Goal: Task Accomplishment & Management: Use online tool/utility

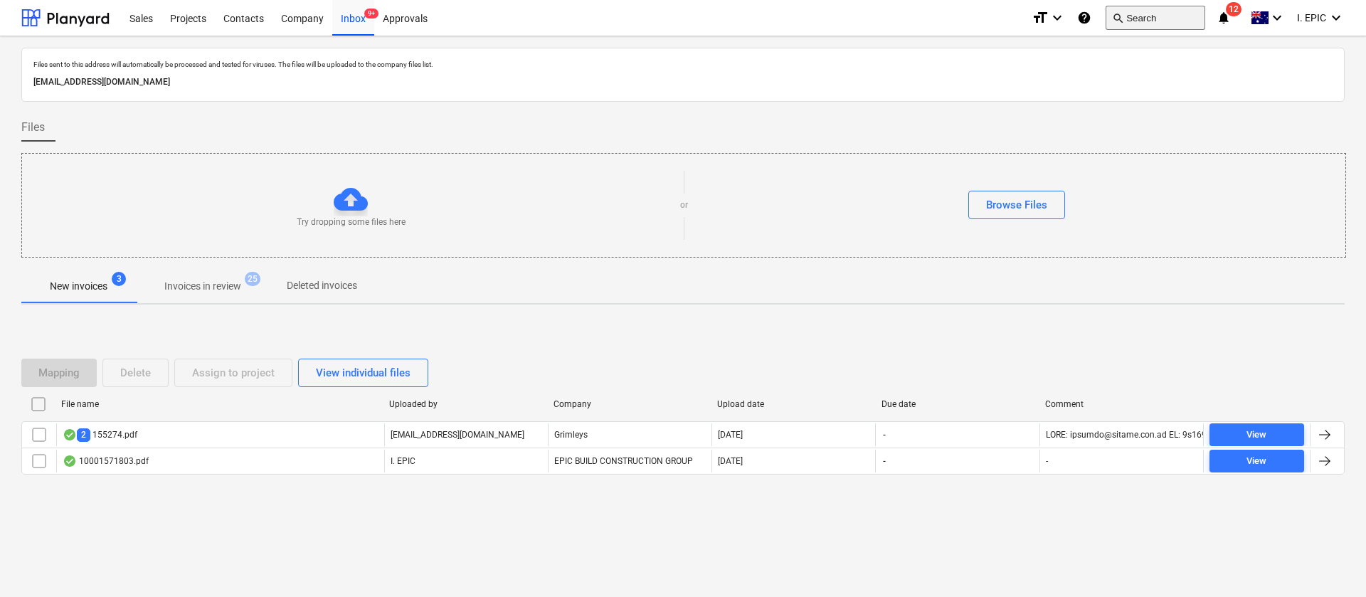
click at [1144, 18] on button "search Search" at bounding box center [1156, 18] width 100 height 24
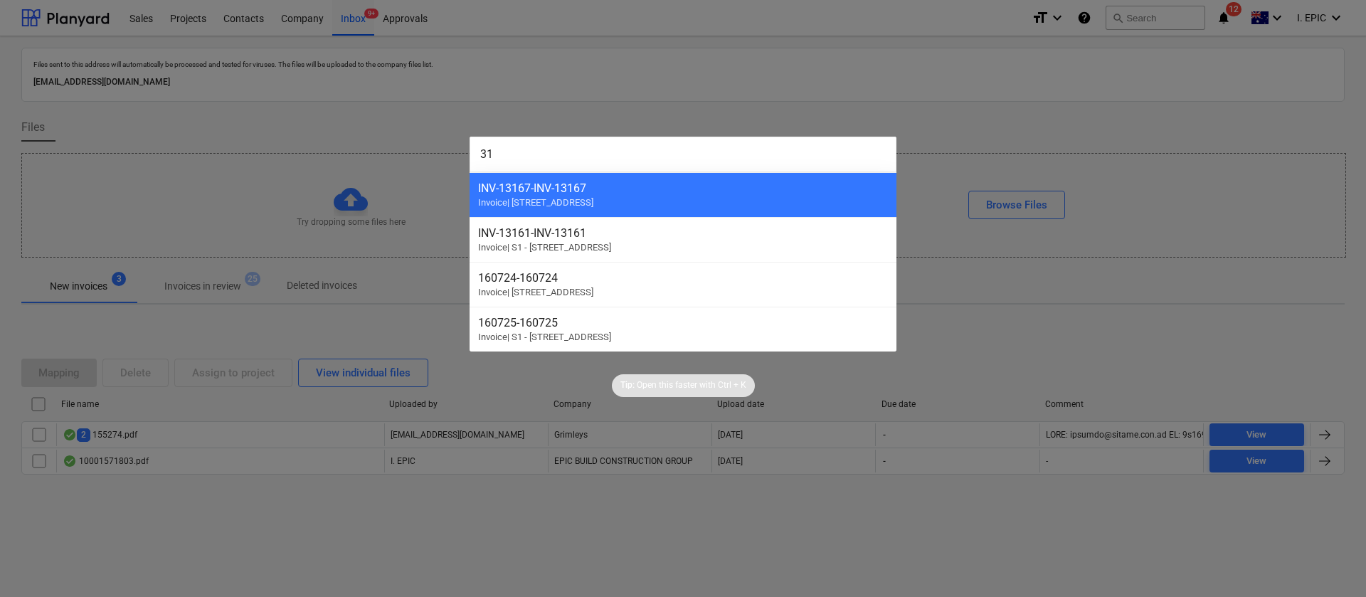
type input "3"
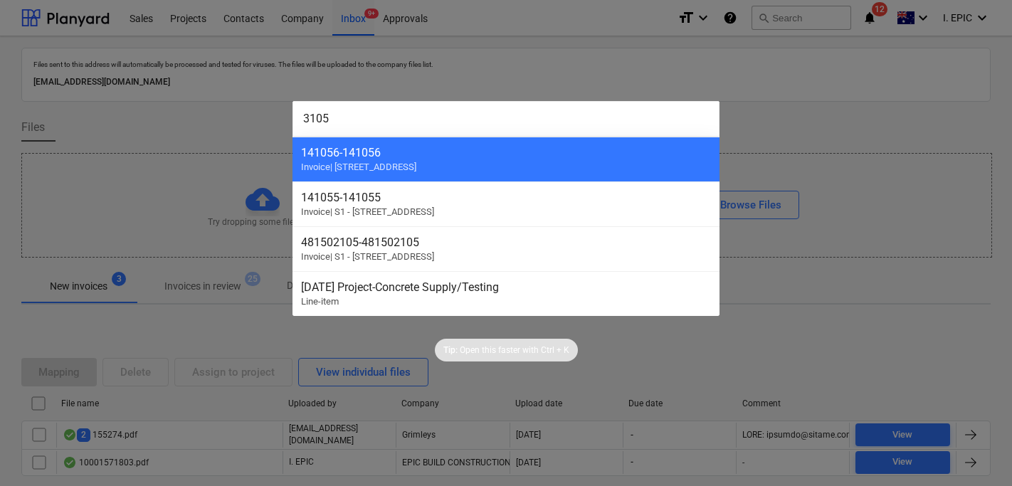
type input "3105"
click at [201, 119] on div at bounding box center [506, 243] width 1012 height 486
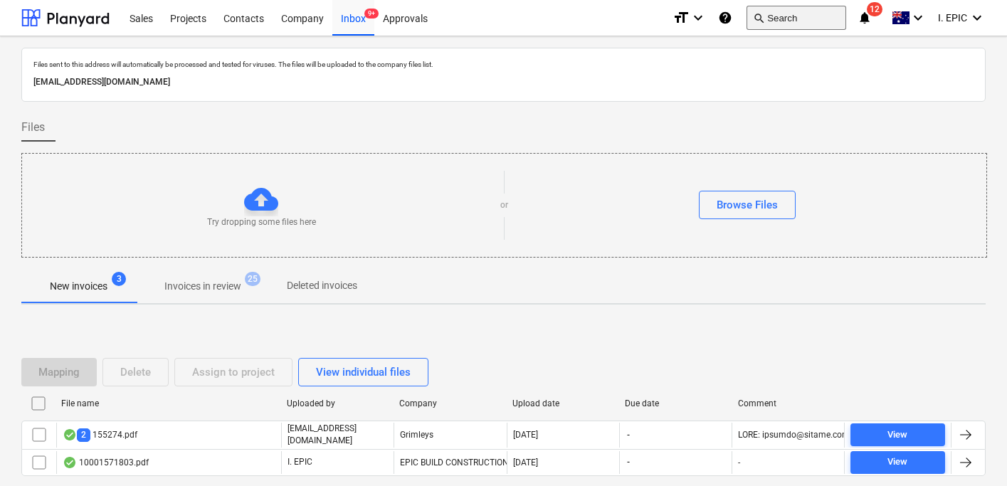
click at [771, 23] on button "search Search" at bounding box center [796, 18] width 100 height 24
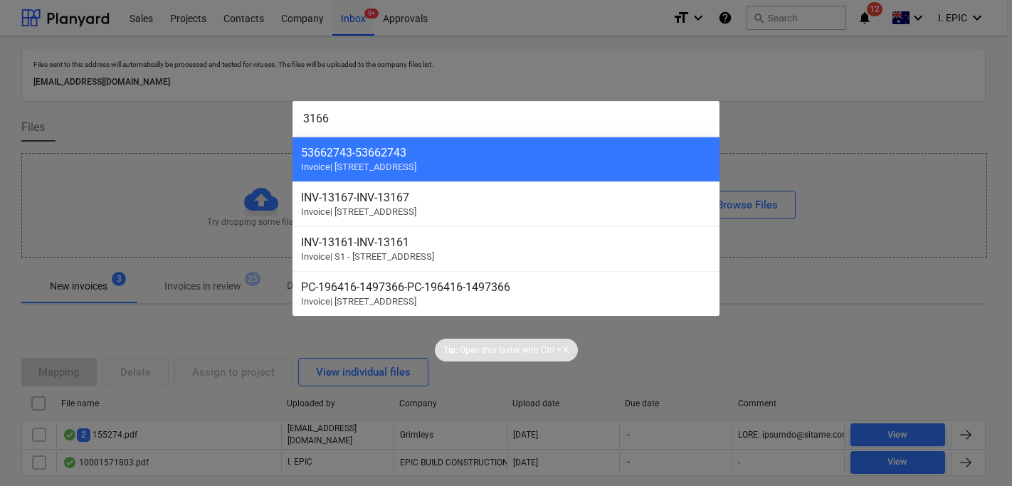
drag, startPoint x: 302, startPoint y: 118, endPoint x: 330, endPoint y: 122, distance: 28.7
click at [300, 119] on input "3166" at bounding box center [505, 119] width 427 height 36
drag, startPoint x: 345, startPoint y: 122, endPoint x: 256, endPoint y: 111, distance: 89.6
click at [256, 111] on div "3166 53662743 - 53662743 Invoice | S2 - [STREET_ADDRESS] Invoice | S2 - [STREET…" at bounding box center [506, 243] width 1012 height 486
paste input "10"
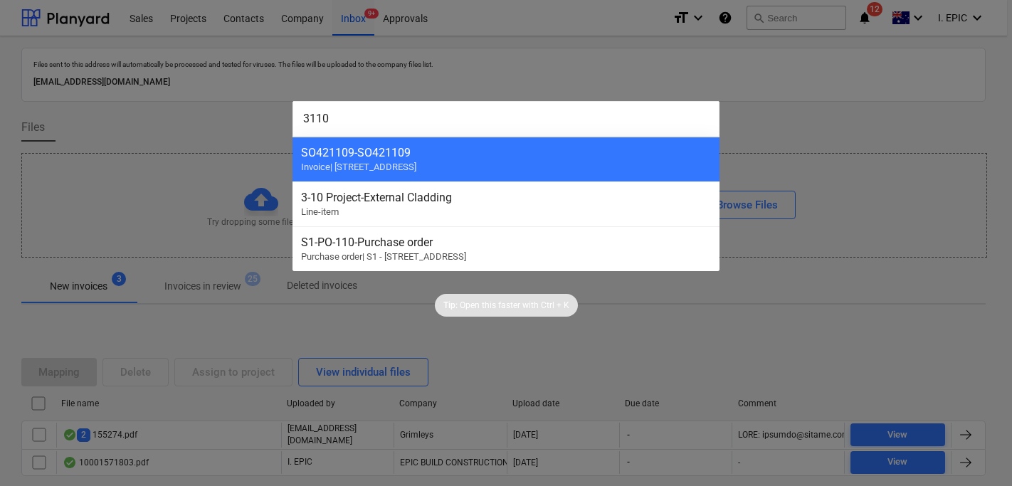
click at [195, 119] on div "3110 SO421109 - SO421109 Invoice | [STREET_ADDRESS] Project-External Cladding L…" at bounding box center [506, 243] width 1012 height 486
paste input "05"
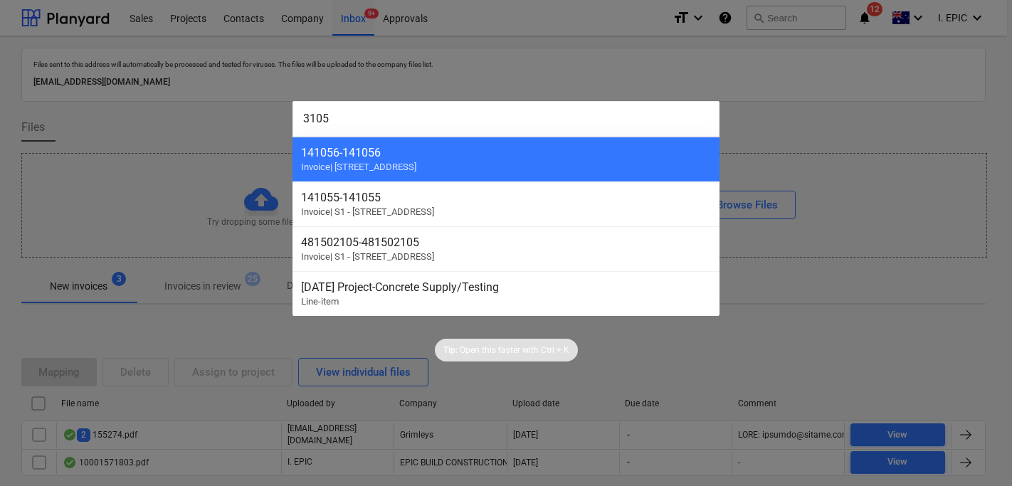
drag, startPoint x: 230, startPoint y: 121, endPoint x: 212, endPoint y: 120, distance: 17.8
click at [212, 120] on div "3105 141056 - 141056 Invoice | S2 - [GEOGRAPHIC_DATA] - 141055 Invoice | S1 - […" at bounding box center [506, 243] width 1012 height 486
paste input "42"
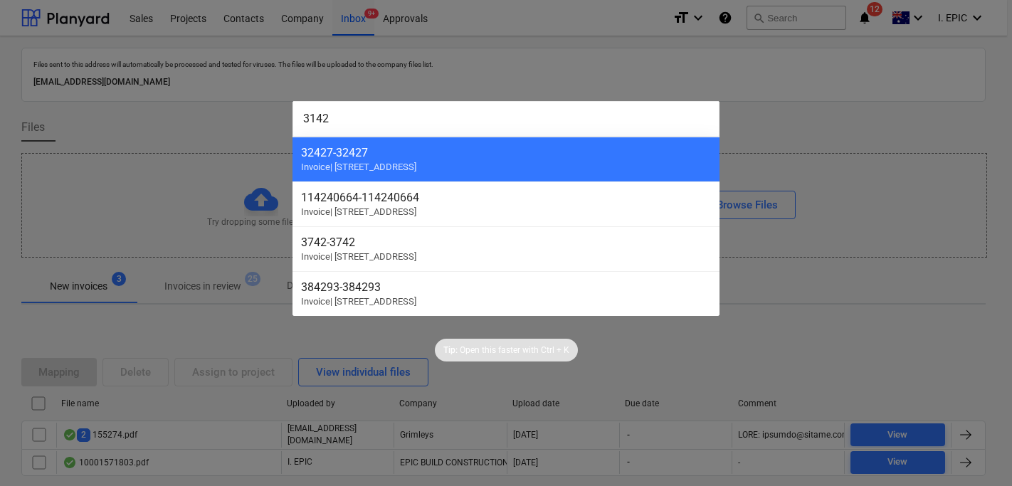
drag, startPoint x: 283, startPoint y: 120, endPoint x: 191, endPoint y: 113, distance: 92.1
click at [191, 113] on div "3142 32427 - 32427 Invoice | S2 - [GEOGRAPHIC_DATA] - 114240664 Invoice | S2 - …" at bounding box center [506, 243] width 1012 height 486
paste input "79"
type input "3179"
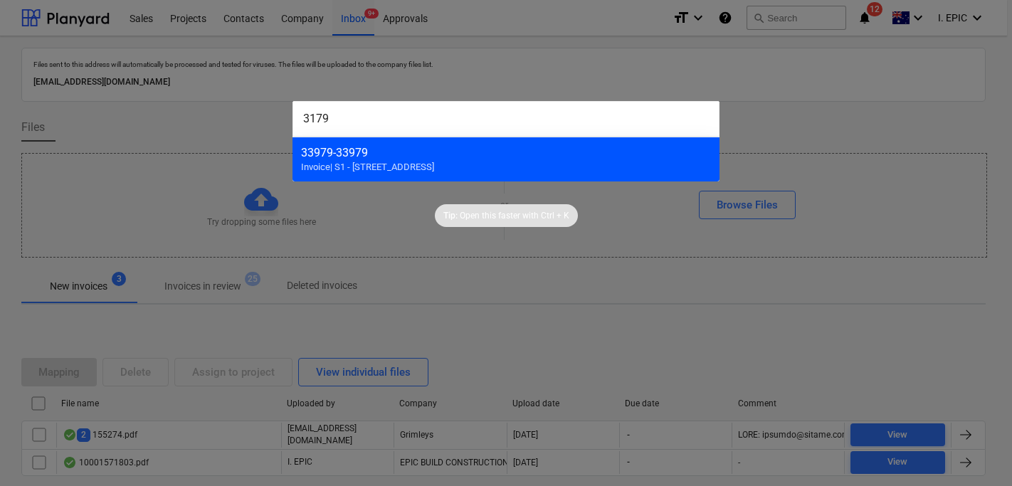
click at [421, 147] on div "33979 - 33979" at bounding box center [506, 153] width 410 height 14
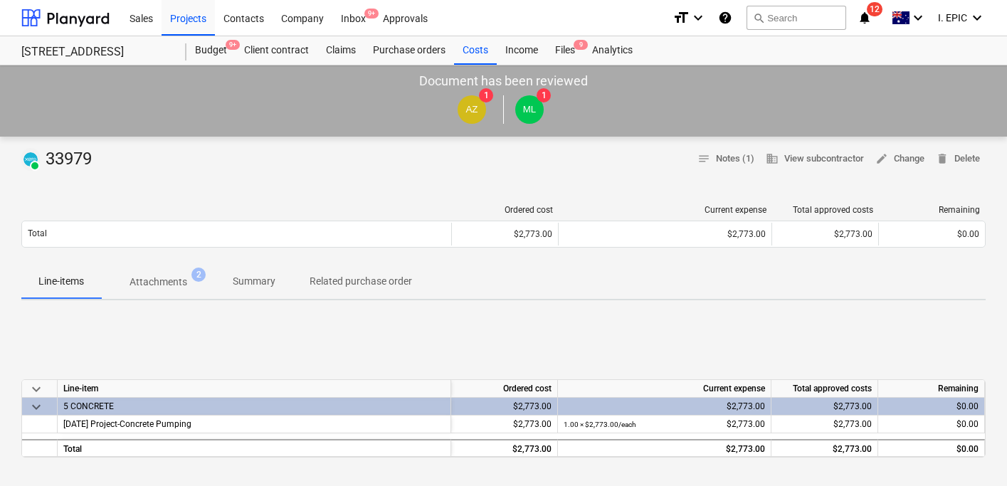
click at [153, 286] on p "Attachments" at bounding box center [159, 282] width 58 height 15
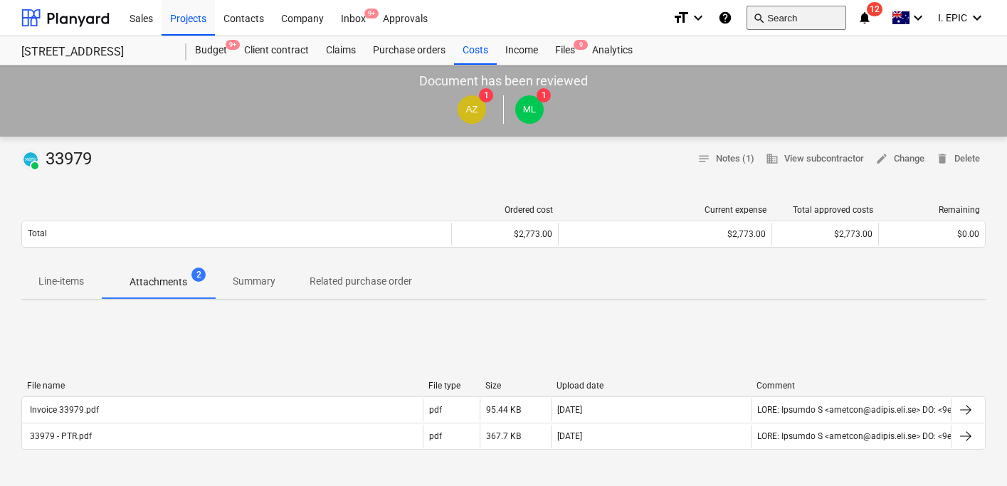
click at [782, 26] on button "search Search" at bounding box center [796, 18] width 100 height 24
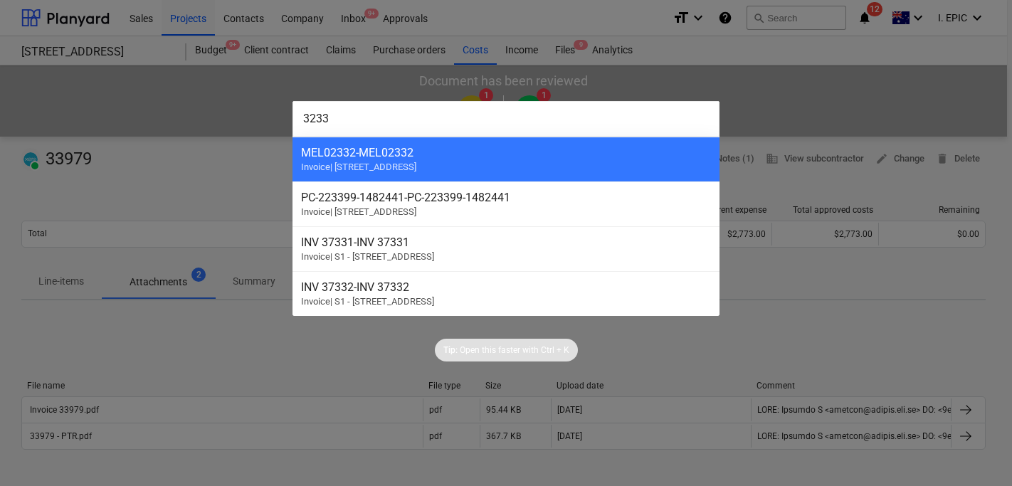
drag, startPoint x: 229, startPoint y: 116, endPoint x: 222, endPoint y: 115, distance: 7.3
click at [222, 115] on div "3233 MEL02332 - MEL02332 Invoice | S2 - [GEOGRAPHIC_DATA] PC-223399-1482441 - P…" at bounding box center [506, 243] width 1012 height 486
paste input "-3220"
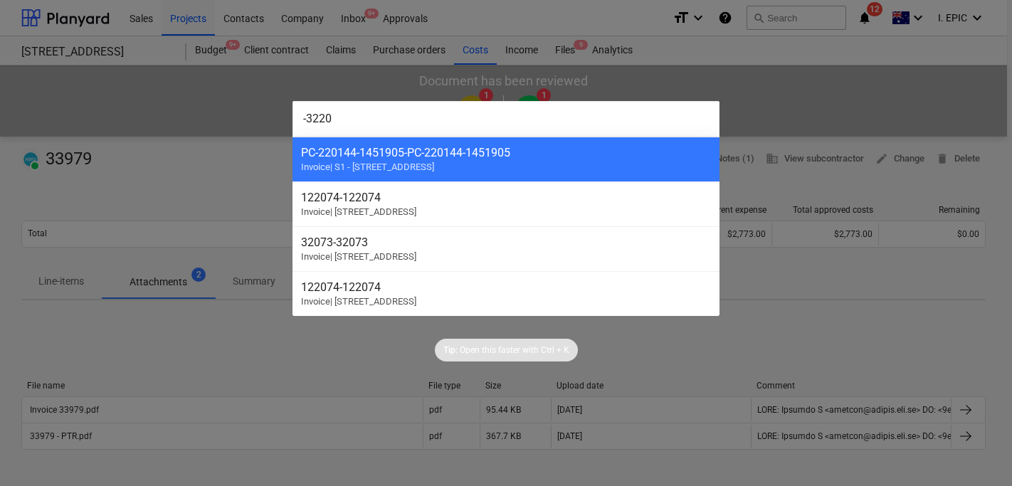
drag, startPoint x: 307, startPoint y: 119, endPoint x: 307, endPoint y: 91, distance: 27.8
click at [306, 118] on input "-3220" at bounding box center [505, 119] width 427 height 36
click at [206, 108] on div "3220 122074 - 122074 Invoice | S2 - [GEOGRAPHIC_DATA] - 32073 Invoice | S2 - [G…" at bounding box center [506, 243] width 1012 height 486
paste input "84"
drag, startPoint x: 296, startPoint y: 111, endPoint x: 286, endPoint y: 111, distance: 10.0
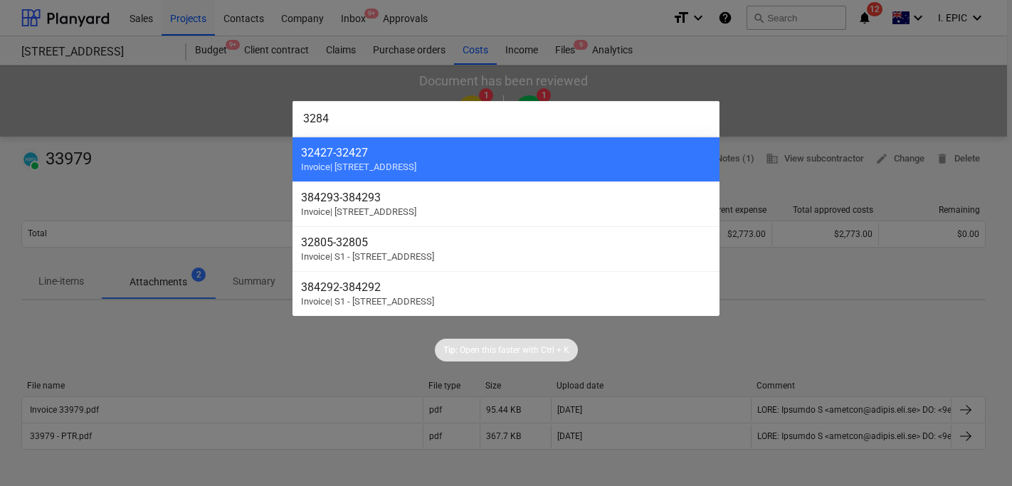
click at [286, 111] on div "3284 32427 - 32427 Invoice | S2 - [GEOGRAPHIC_DATA] 384293 - 384293 Invoice | S…" at bounding box center [506, 243] width 1012 height 486
paste input "73"
drag, startPoint x: 227, startPoint y: 110, endPoint x: 192, endPoint y: 107, distance: 34.9
click at [192, 107] on div "3273 32073 - 32073 Invoice | S2 - [GEOGRAPHIC_DATA] - 3739 Invoice | S1 - [STRE…" at bounding box center [506, 243] width 1012 height 486
paste input "494"
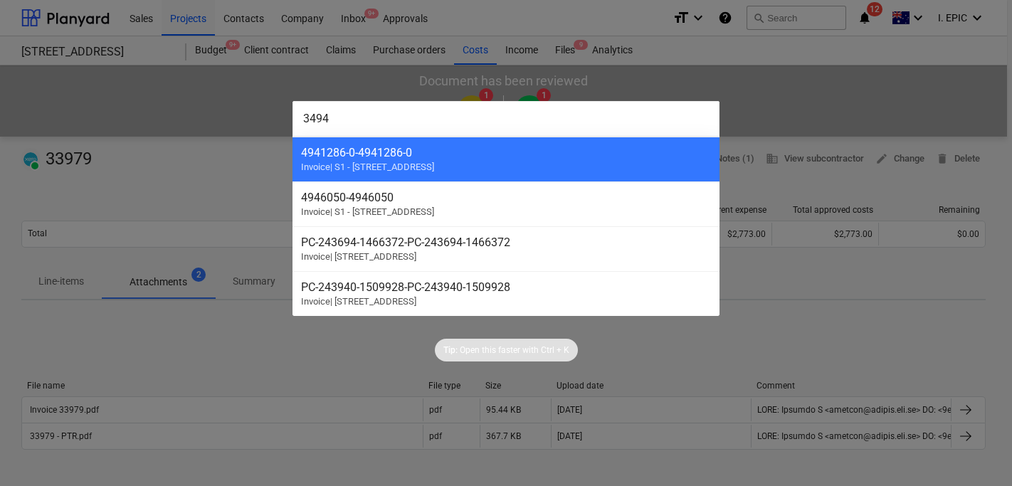
drag, startPoint x: 324, startPoint y: 121, endPoint x: 215, endPoint y: 113, distance: 109.9
click at [215, 113] on div "3494 4941286-0 - 4941286-0 Invoice | S1 - [STREET_ADDRESS][GEOGRAPHIC_DATA] - 4…" at bounding box center [506, 243] width 1012 height 486
paste input "-4330"
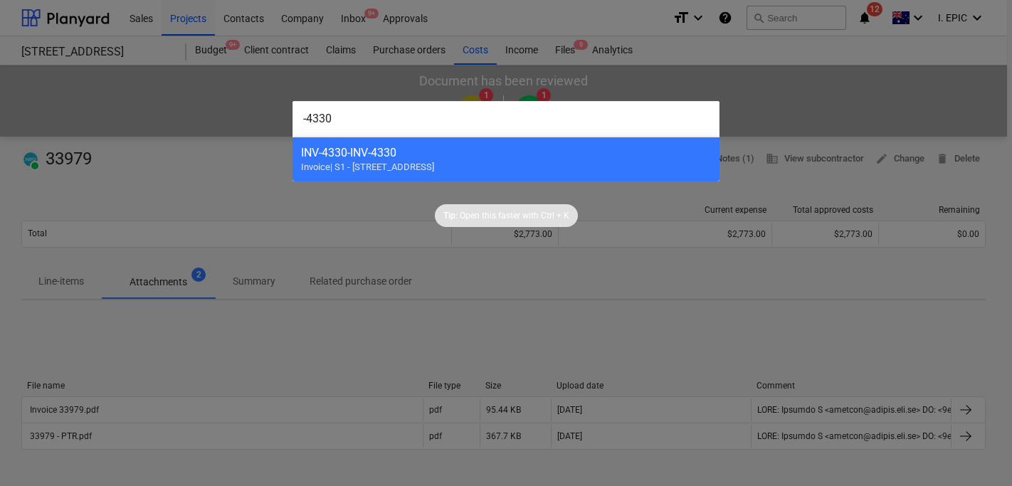
click at [259, 114] on div "-4330 INV-4330 - INV-4330 Invoice | S1 - [STREET_ADDRESS][GEOGRAPHIC_DATA] Tip:…" at bounding box center [506, 243] width 1012 height 486
paste input "423"
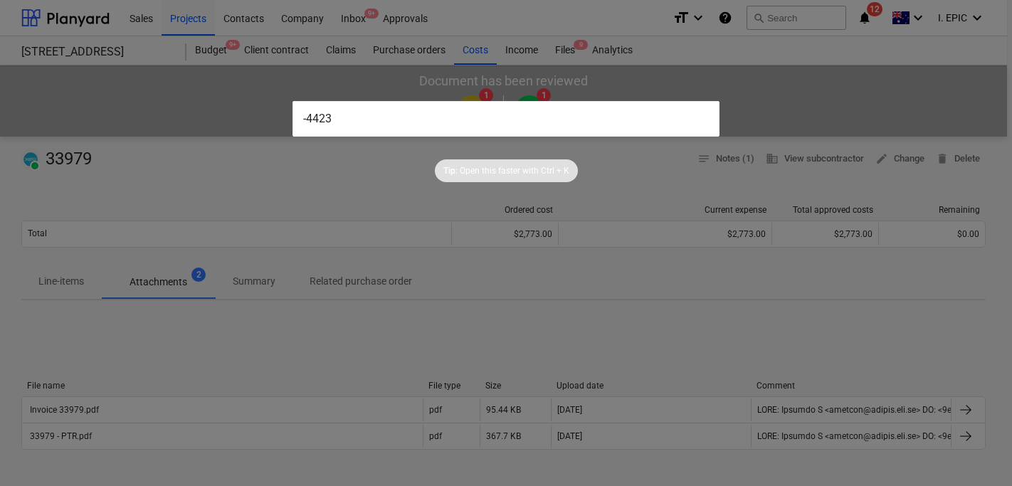
click at [218, 113] on div "-4423 Tip: Open this faster with Ctrl + K" at bounding box center [506, 243] width 1012 height 486
paste input "82"
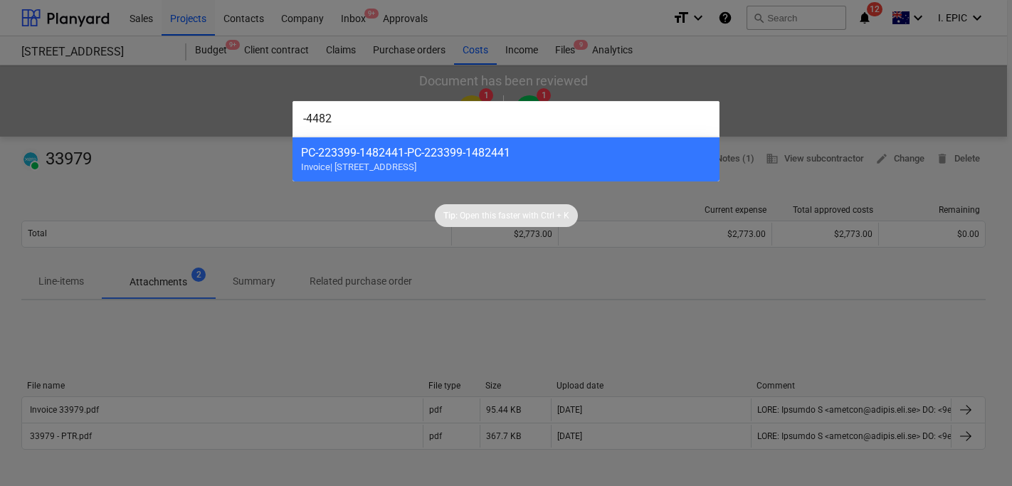
click at [306, 116] on input "-4482" at bounding box center [505, 119] width 427 height 36
type input "-4482"
click at [331, 94] on div at bounding box center [506, 243] width 1012 height 486
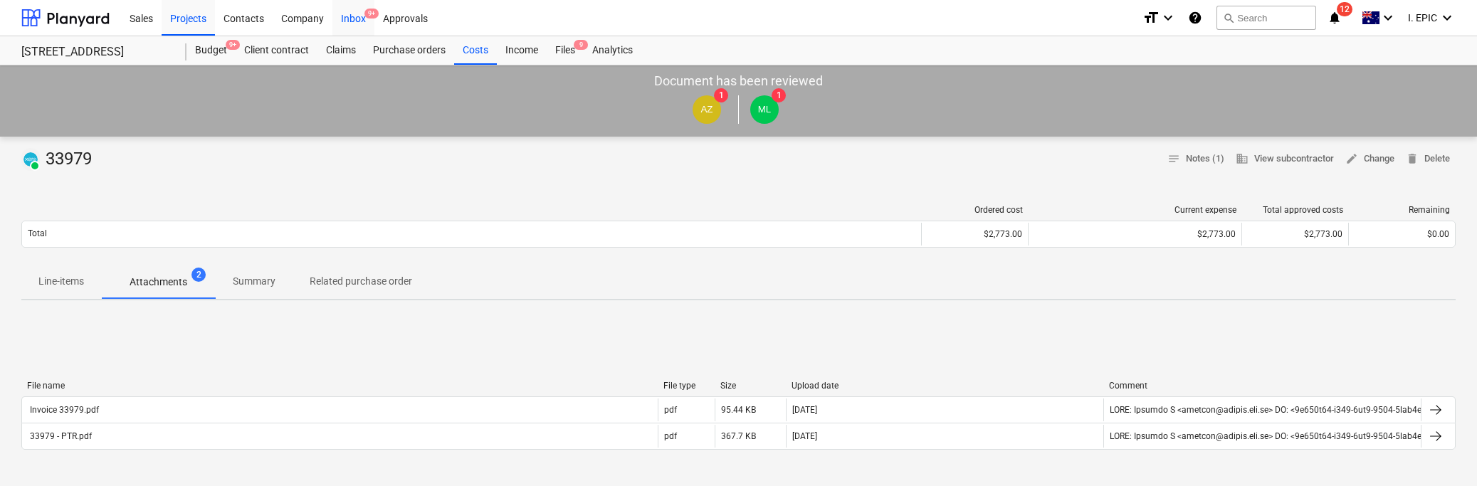
click at [348, 19] on div "Inbox 9+" at bounding box center [353, 17] width 42 height 36
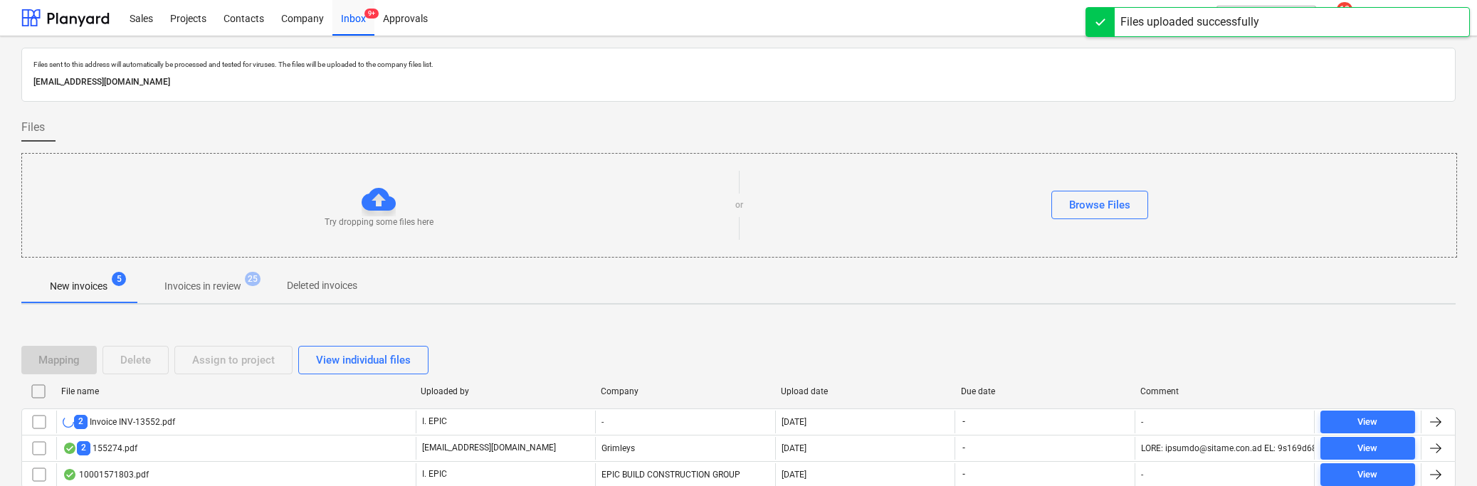
scroll to position [66, 0]
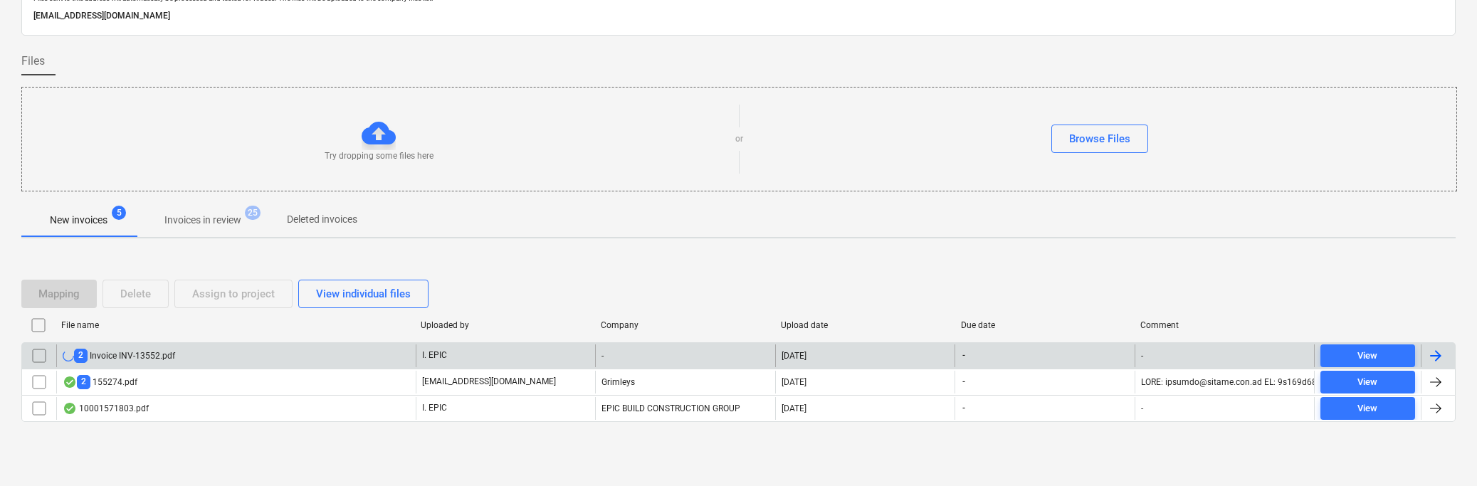
click at [112, 354] on div "2 Invoice INV-13552.pdf" at bounding box center [119, 356] width 112 height 14
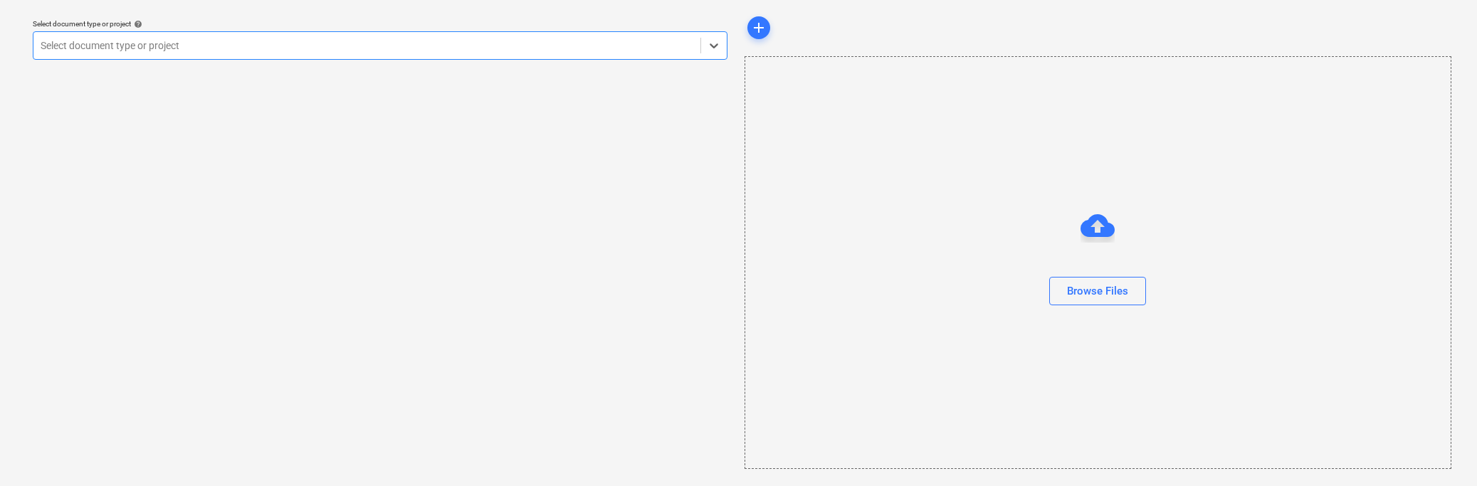
scroll to position [40, 0]
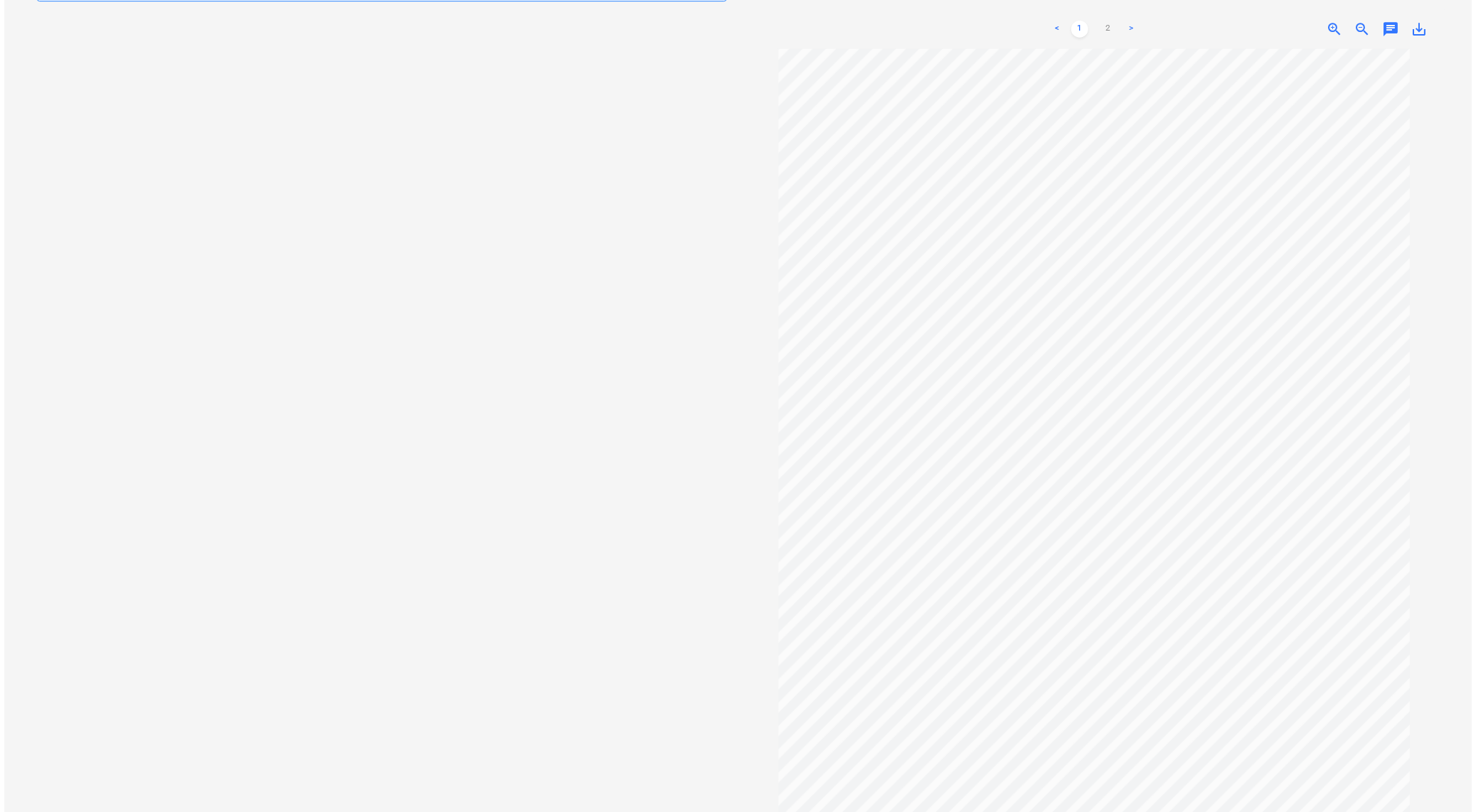
scroll to position [125, 0]
click at [146, 169] on div "Select document type or project help Select document type or project" at bounding box center [379, 364] width 717 height 882
click at [1108, 18] on link "2" at bounding box center [1109, 19] width 17 height 17
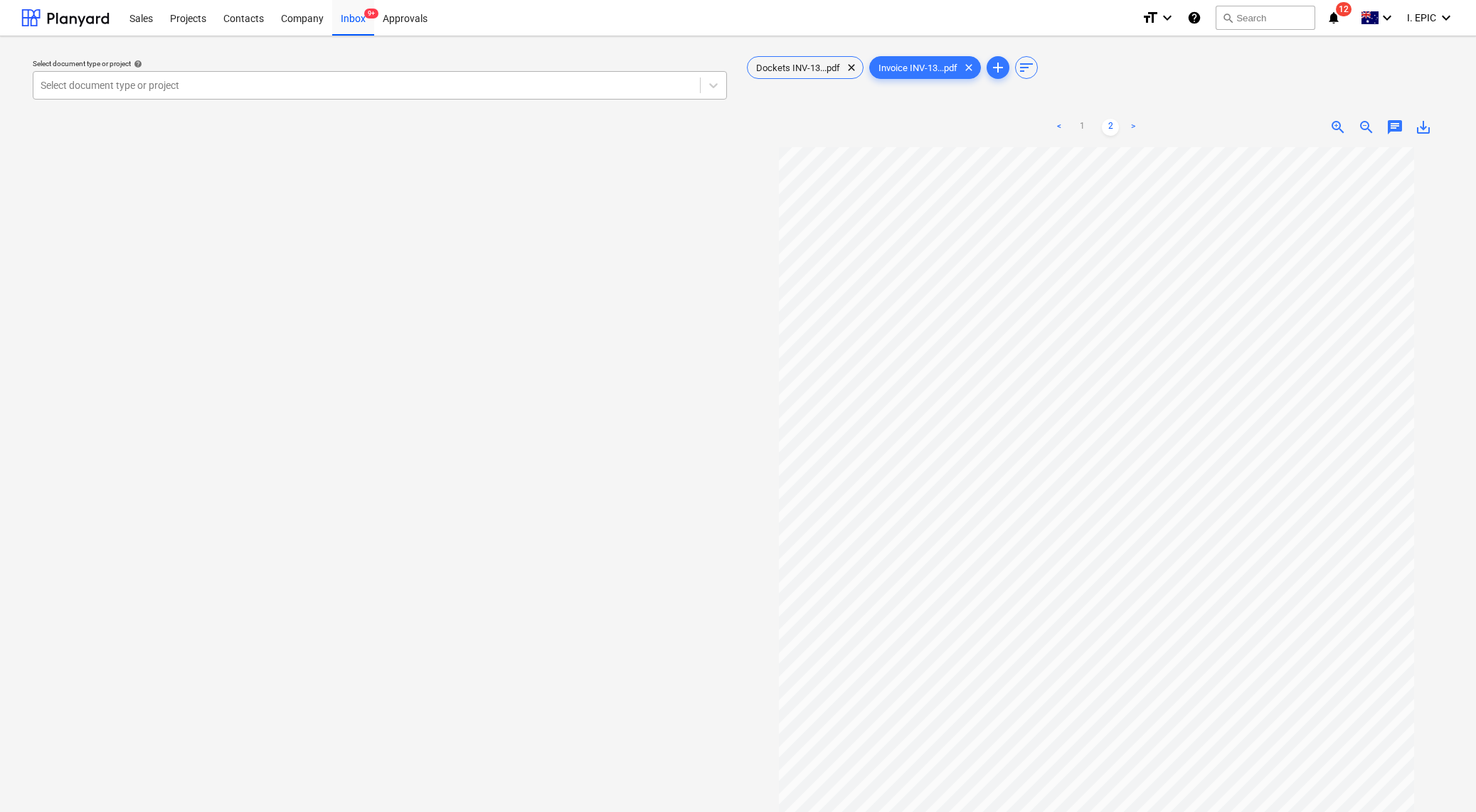
click at [203, 93] on div "Select document type or project" at bounding box center [366, 85] width 667 height 20
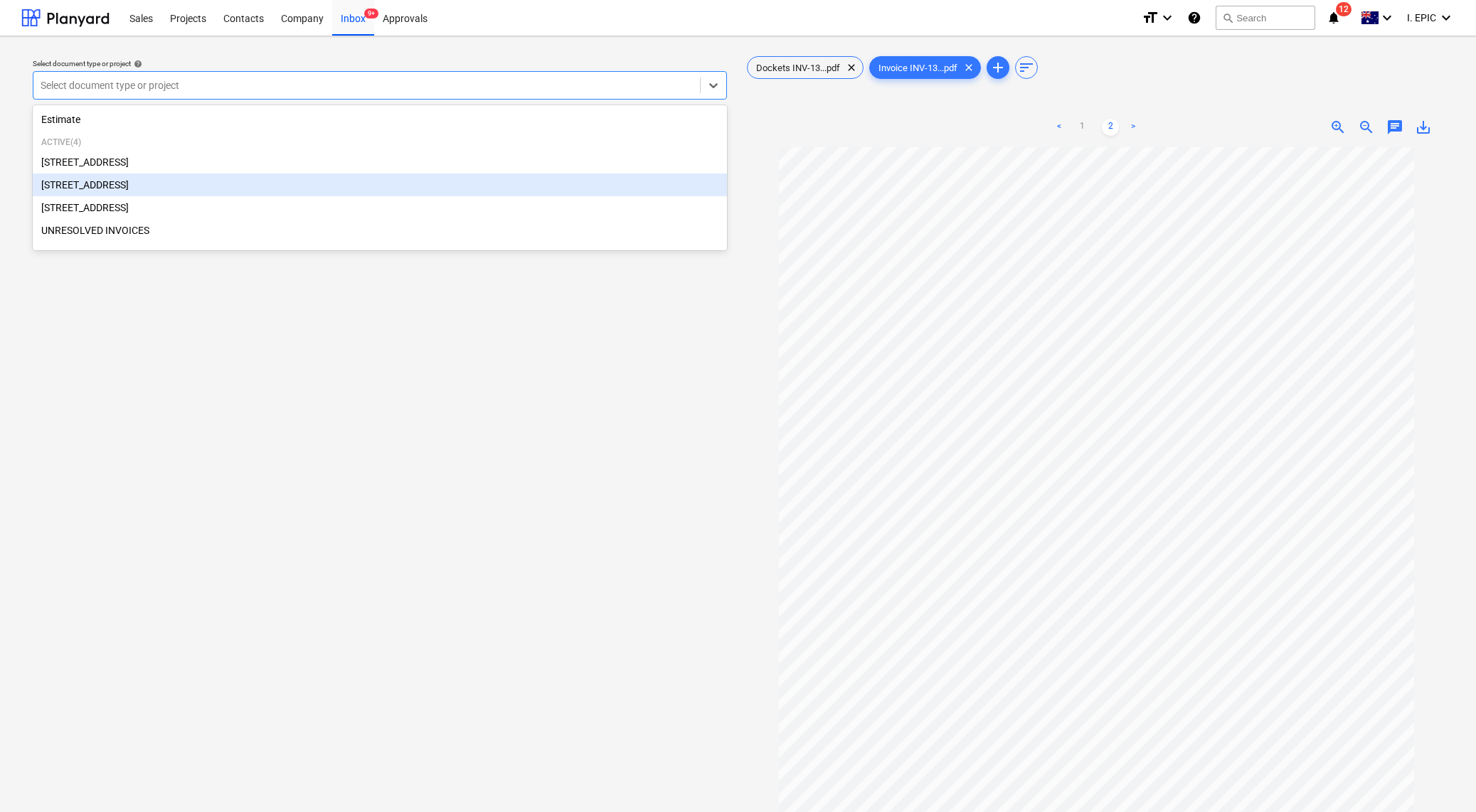
click at [137, 179] on div "[STREET_ADDRESS]" at bounding box center [380, 185] width 695 height 23
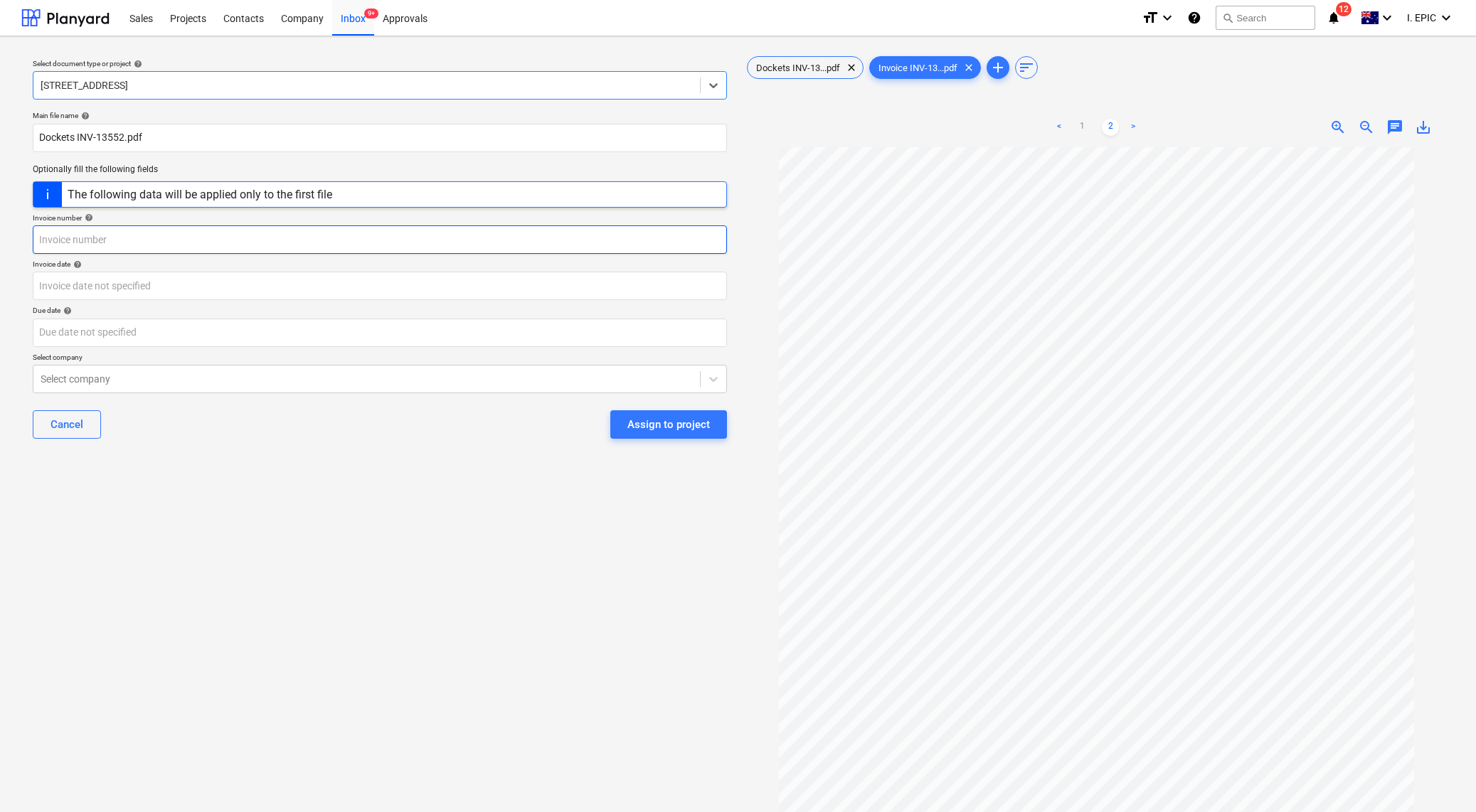
click at [63, 243] on input "text" at bounding box center [380, 240] width 695 height 28
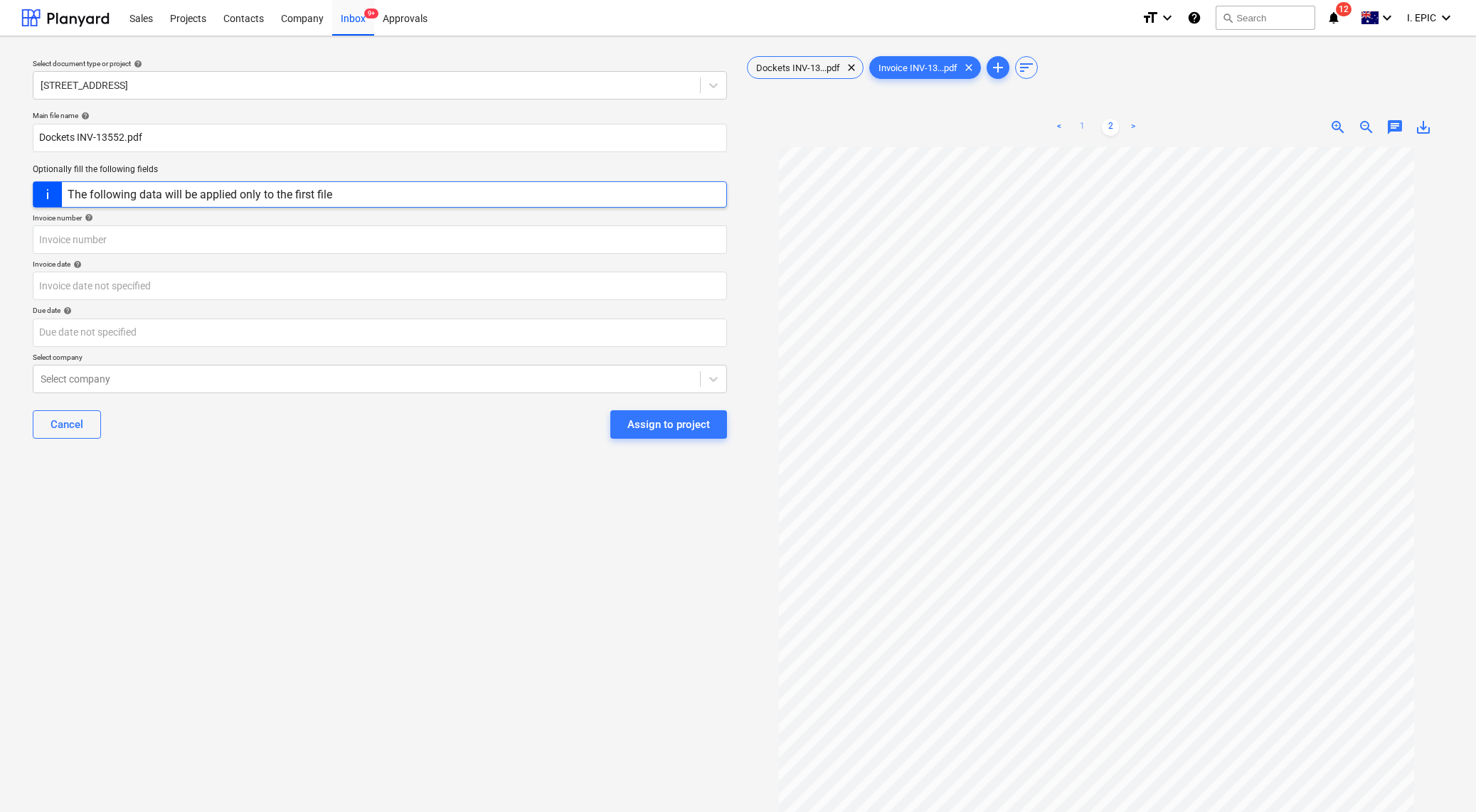
click at [1083, 122] on link "1" at bounding box center [1081, 127] width 17 height 17
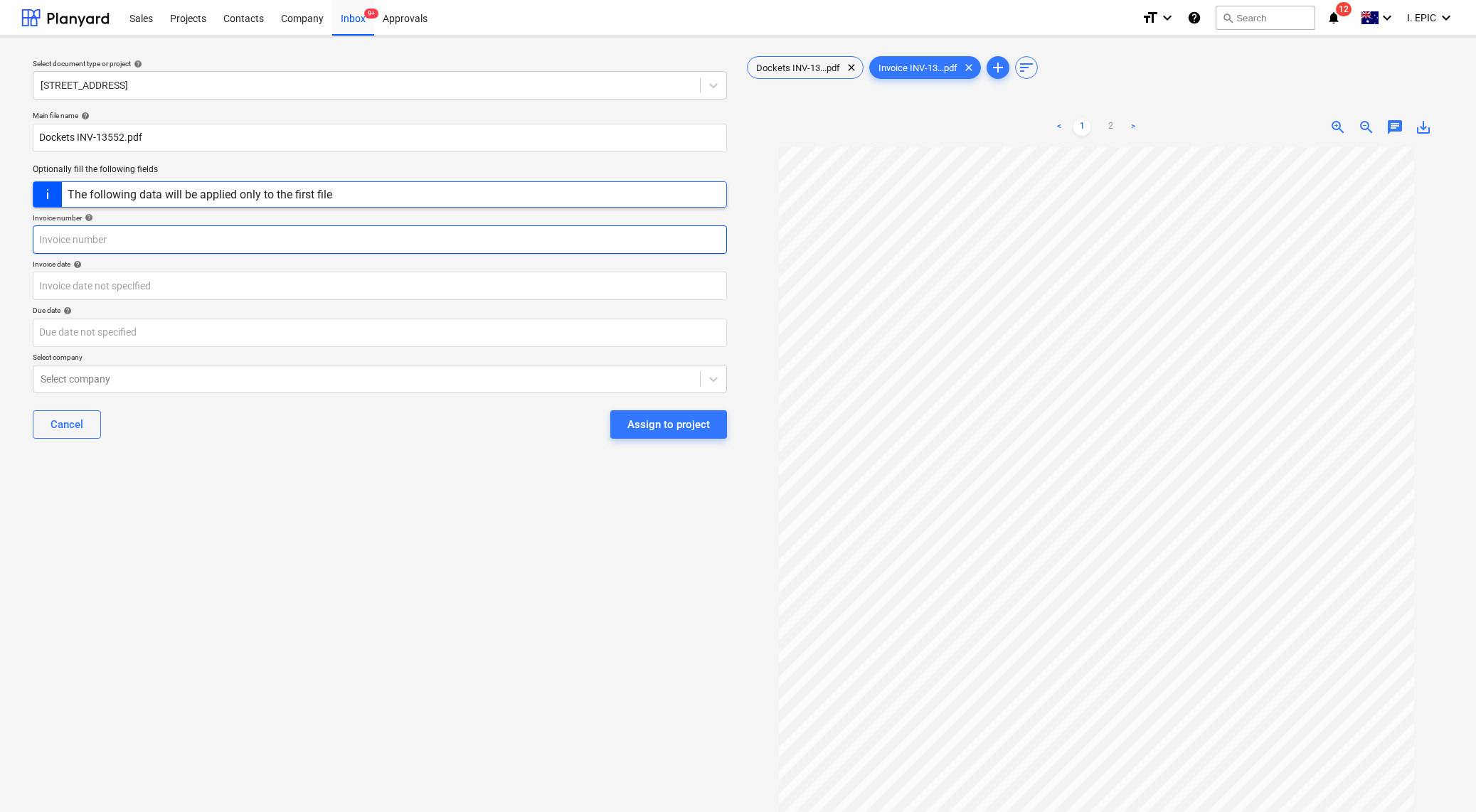
click at [84, 241] on input "text" at bounding box center [380, 240] width 695 height 28
paste input "INV-13552"
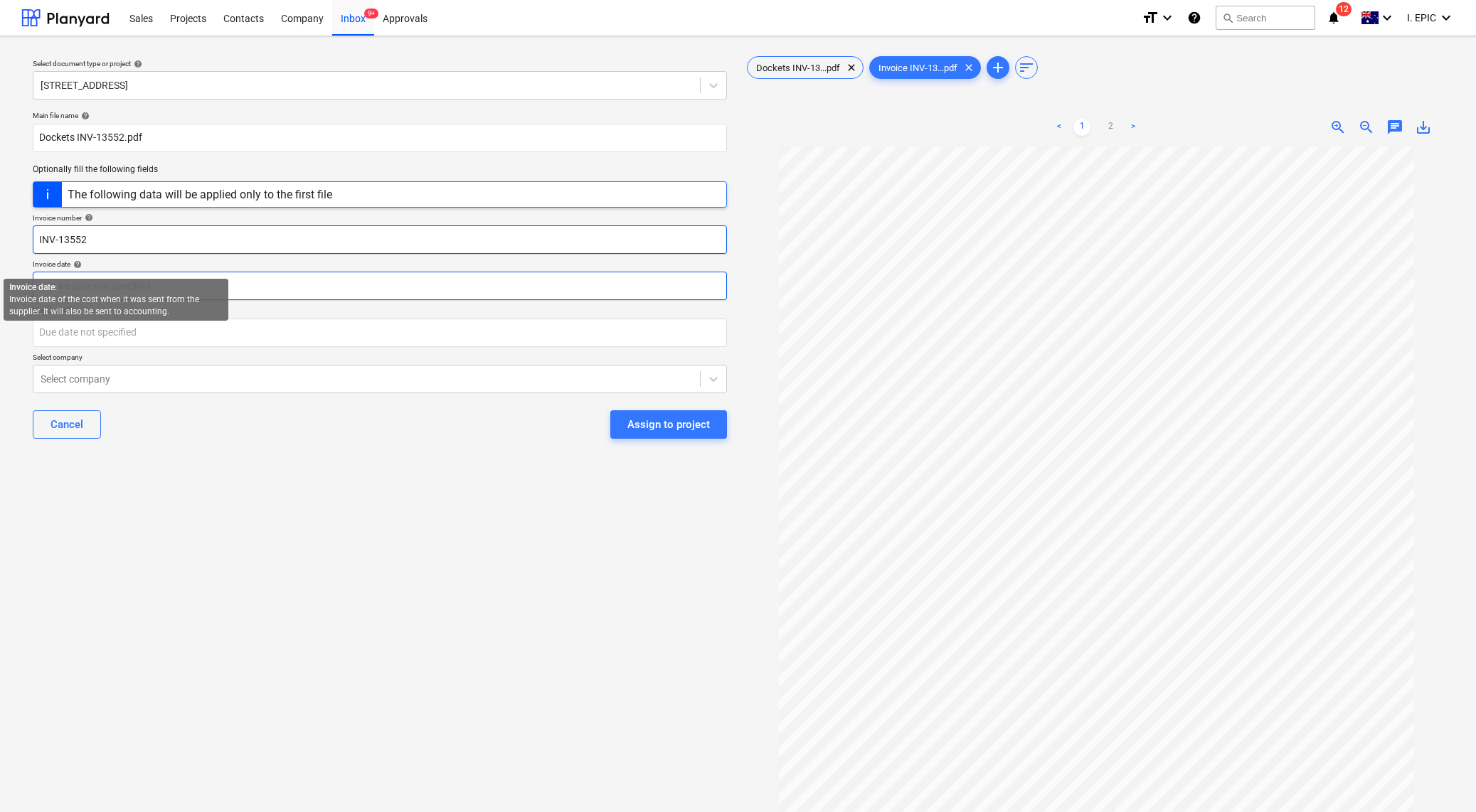
type input "INV-13552"
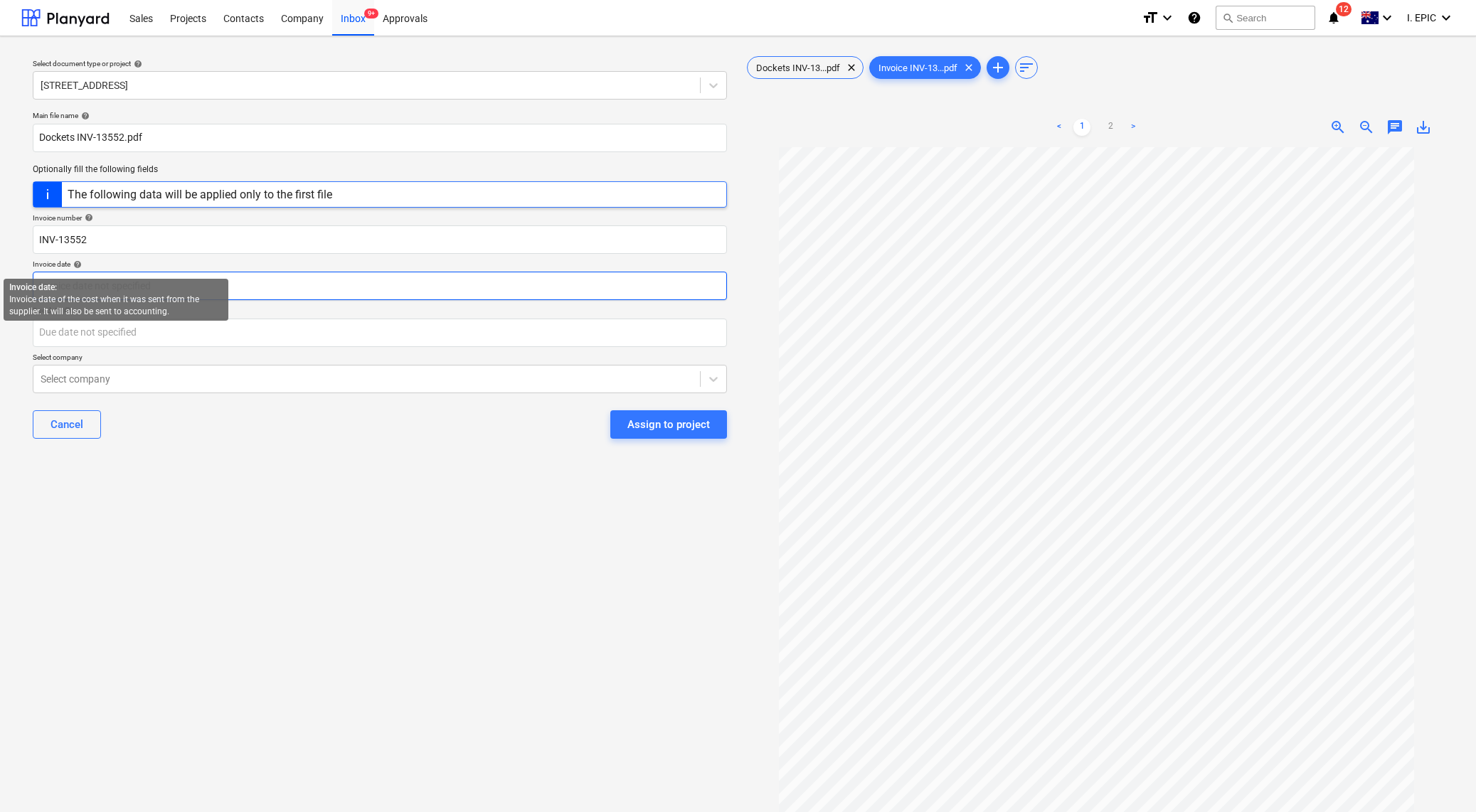
click at [71, 296] on body "Sales Projects Contacts Company Inbox 9+ Approvals format_size keyboard_arrow_d…" at bounding box center [738, 406] width 1476 height 812
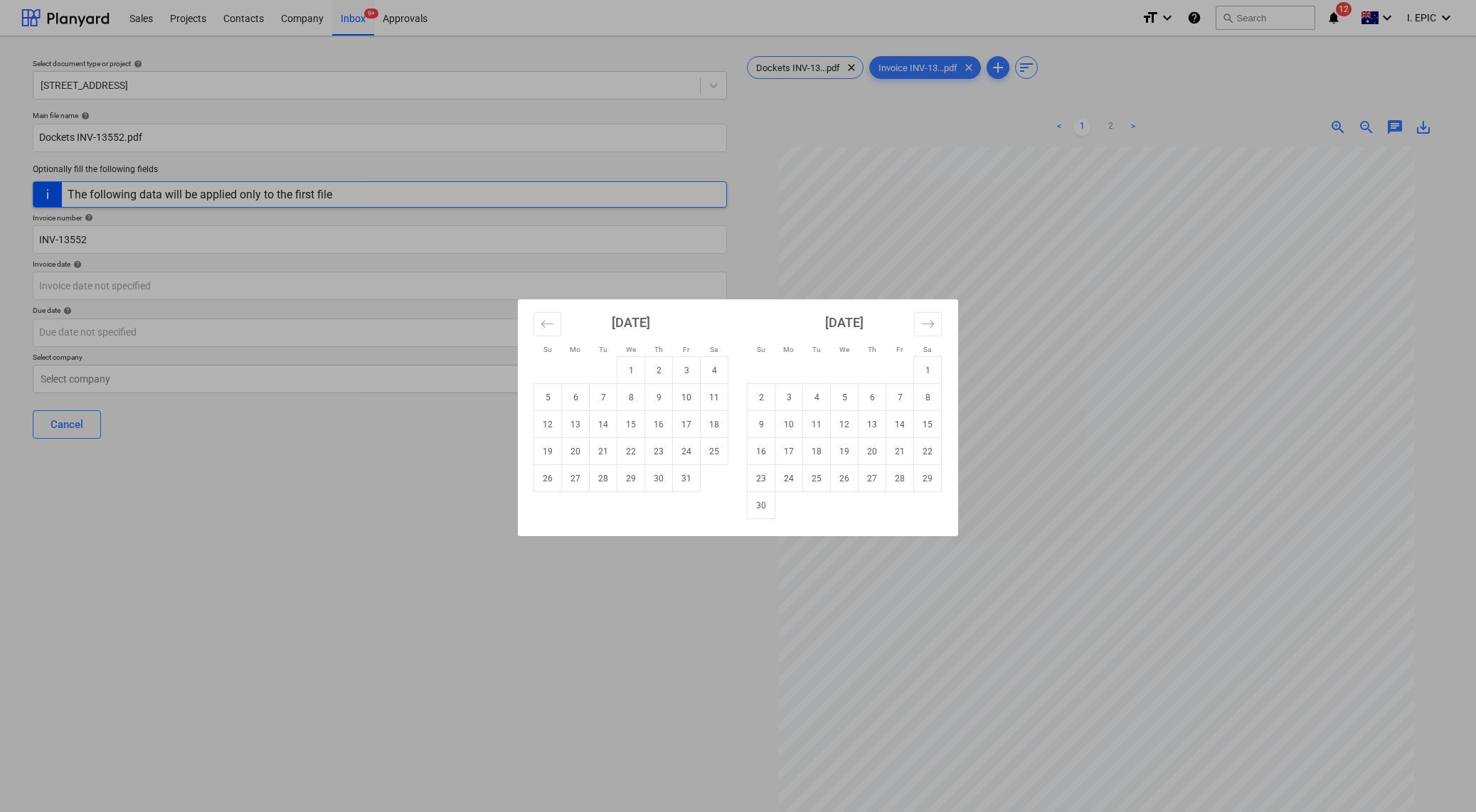
click at [75, 171] on div "Su Mo Tu We Th Fr Sa Su Mo Tu We Th Fr Sa [DATE] 1 2 3 4 5 6 7 8 9 10 11 12 13 …" at bounding box center [738, 406] width 1476 height 812
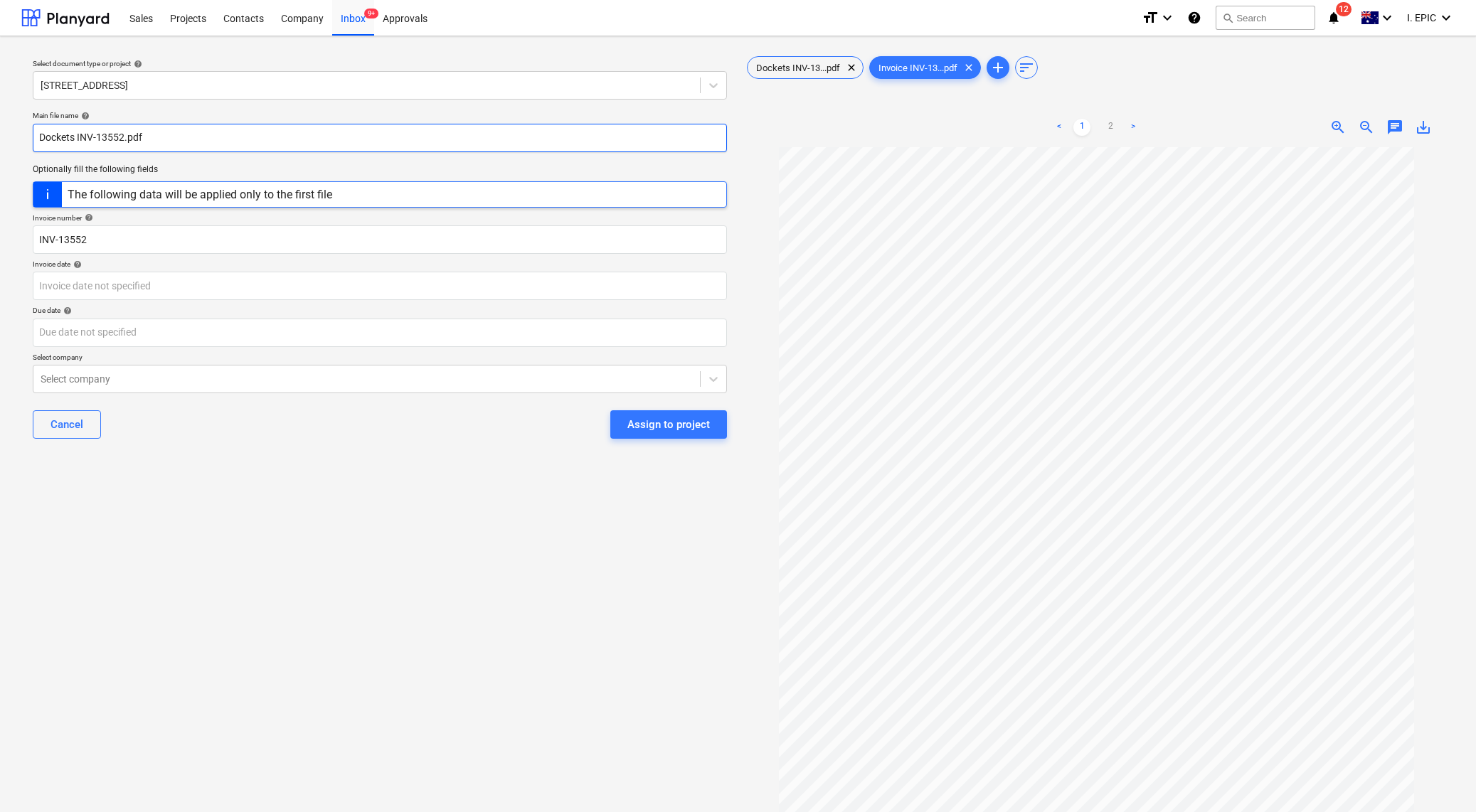
click at [46, 134] on input "Dockets INV-13552.pdf" at bounding box center [380, 138] width 695 height 28
type input "Vamp Cranes Dockets INV-13552.pdf"
click at [50, 283] on body "Sales Projects Contacts Company Inbox 9+ Approvals format_size keyboard_arrow_d…" at bounding box center [738, 406] width 1476 height 812
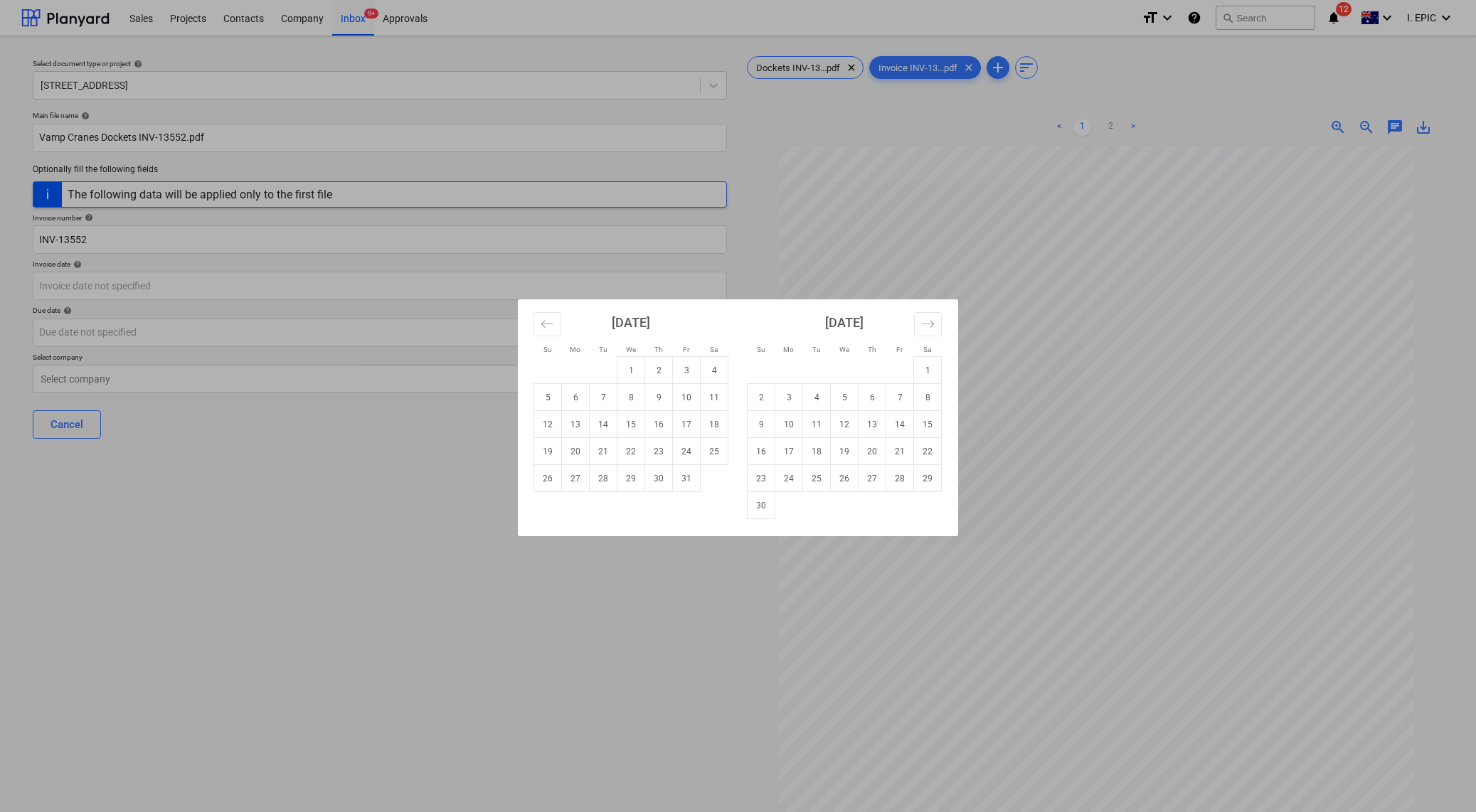
drag, startPoint x: 443, startPoint y: 780, endPoint x: 439, endPoint y: 727, distance: 53.2
click at [443, 780] on div "Su Mo Tu We Th Fr Sa Su Mo Tu We Th Fr Sa [DATE] 1 2 3 4 5 6 7 8 9 10 11 12 13 …" at bounding box center [738, 406] width 1476 height 812
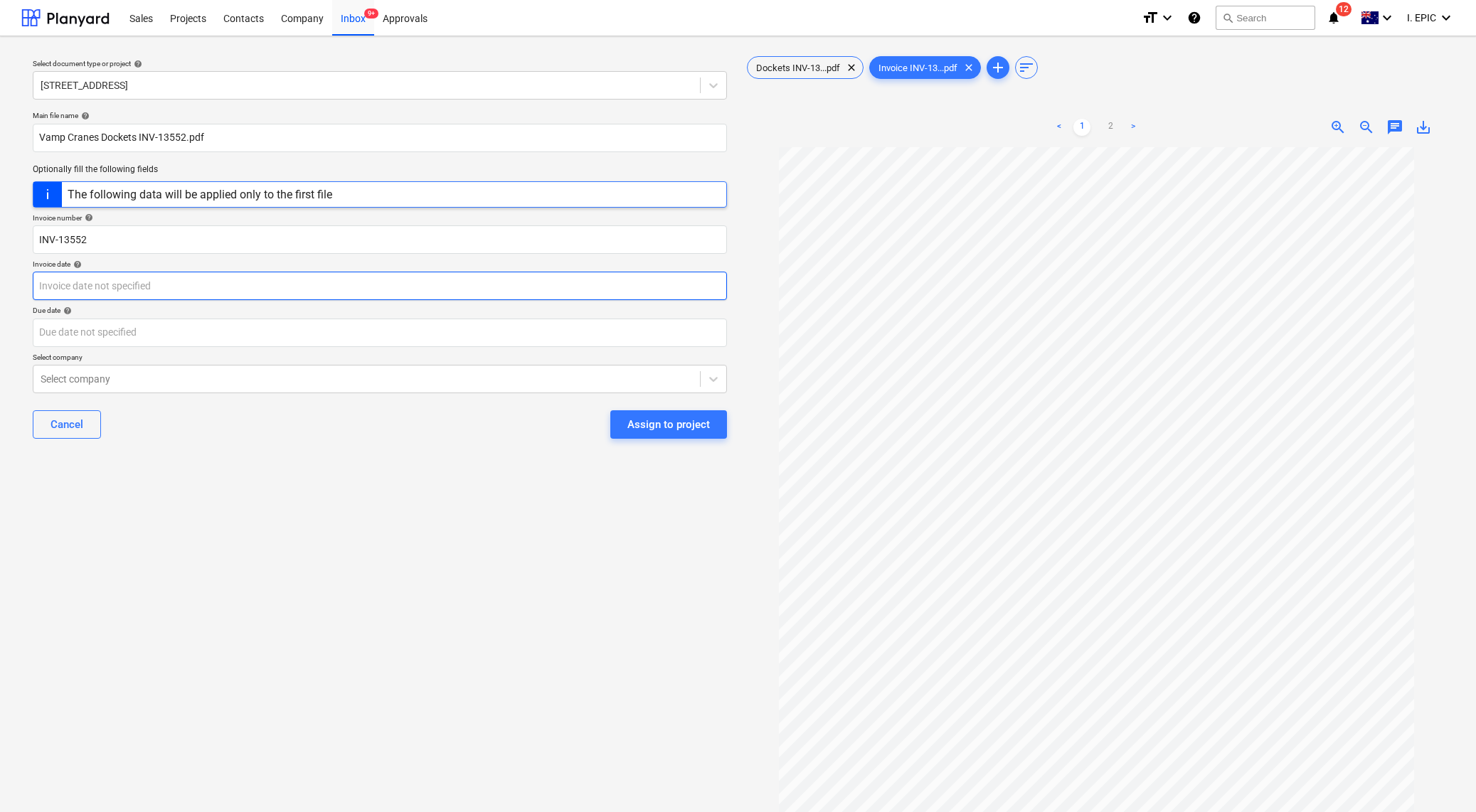
click at [86, 283] on body "Sales Projects Contacts Company Inbox 9+ Approvals format_size keyboard_arrow_d…" at bounding box center [738, 406] width 1476 height 812
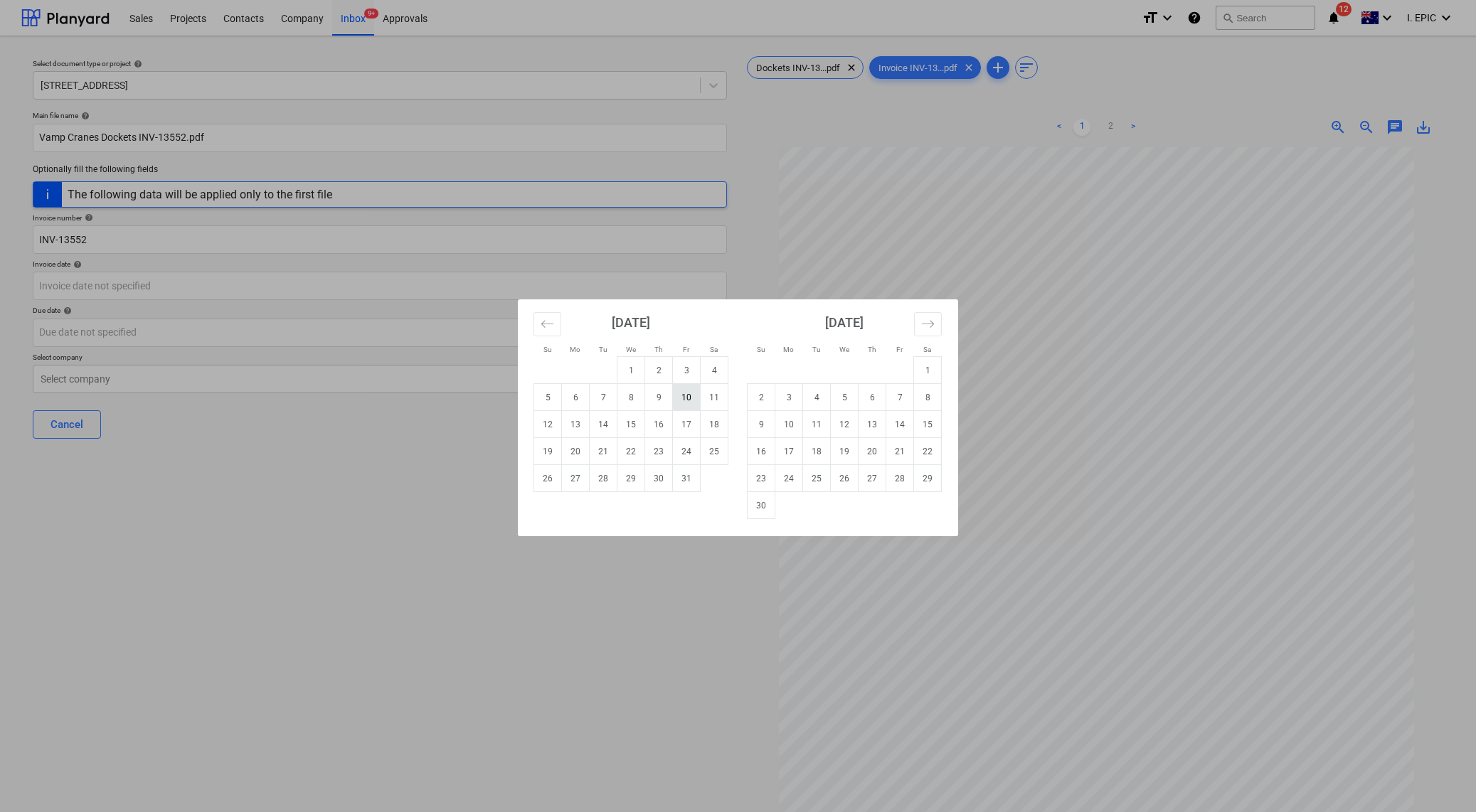
click at [681, 401] on td "10" at bounding box center [687, 397] width 28 height 27
type input "[DATE]"
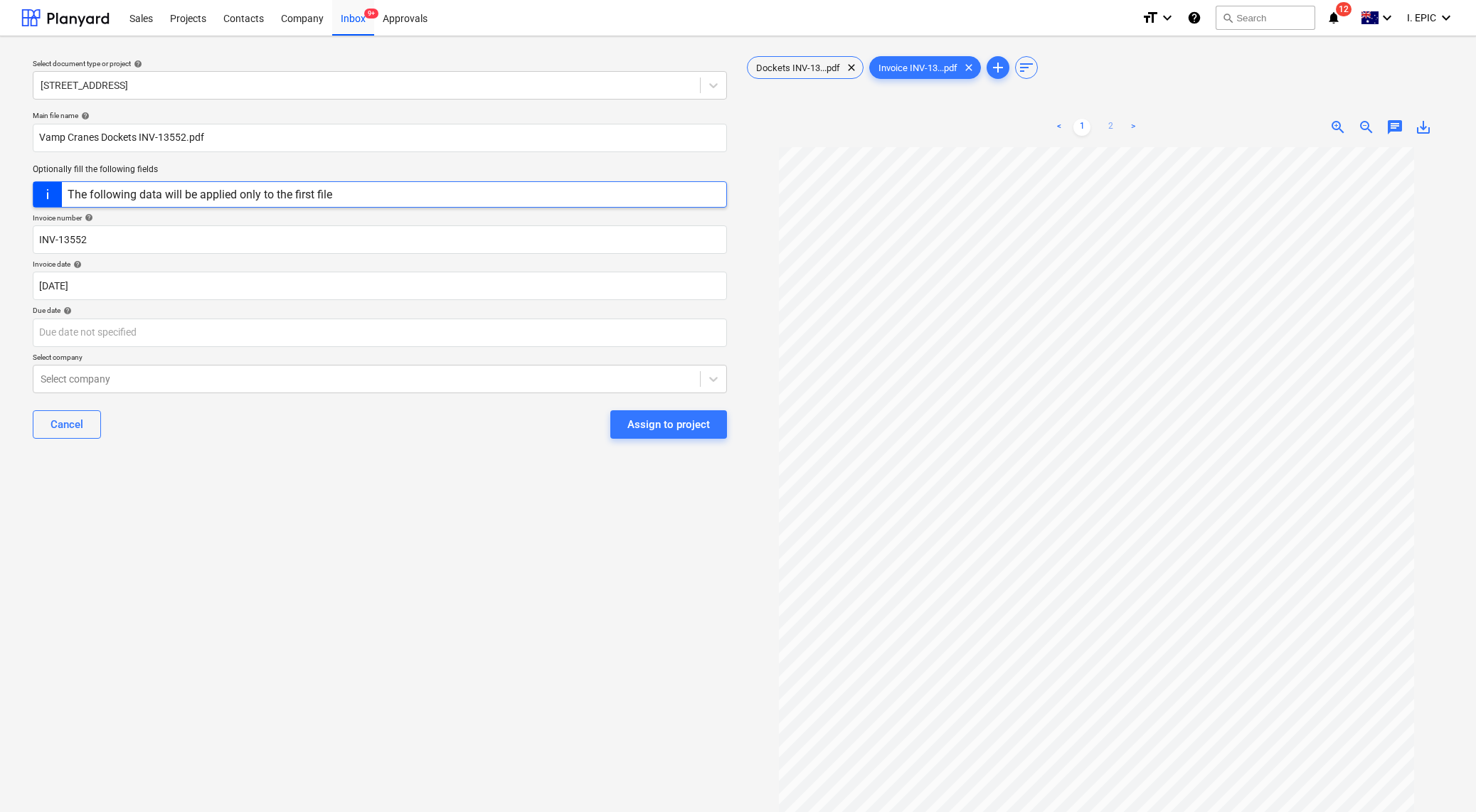
click at [1111, 133] on link "2" at bounding box center [1109, 127] width 17 height 17
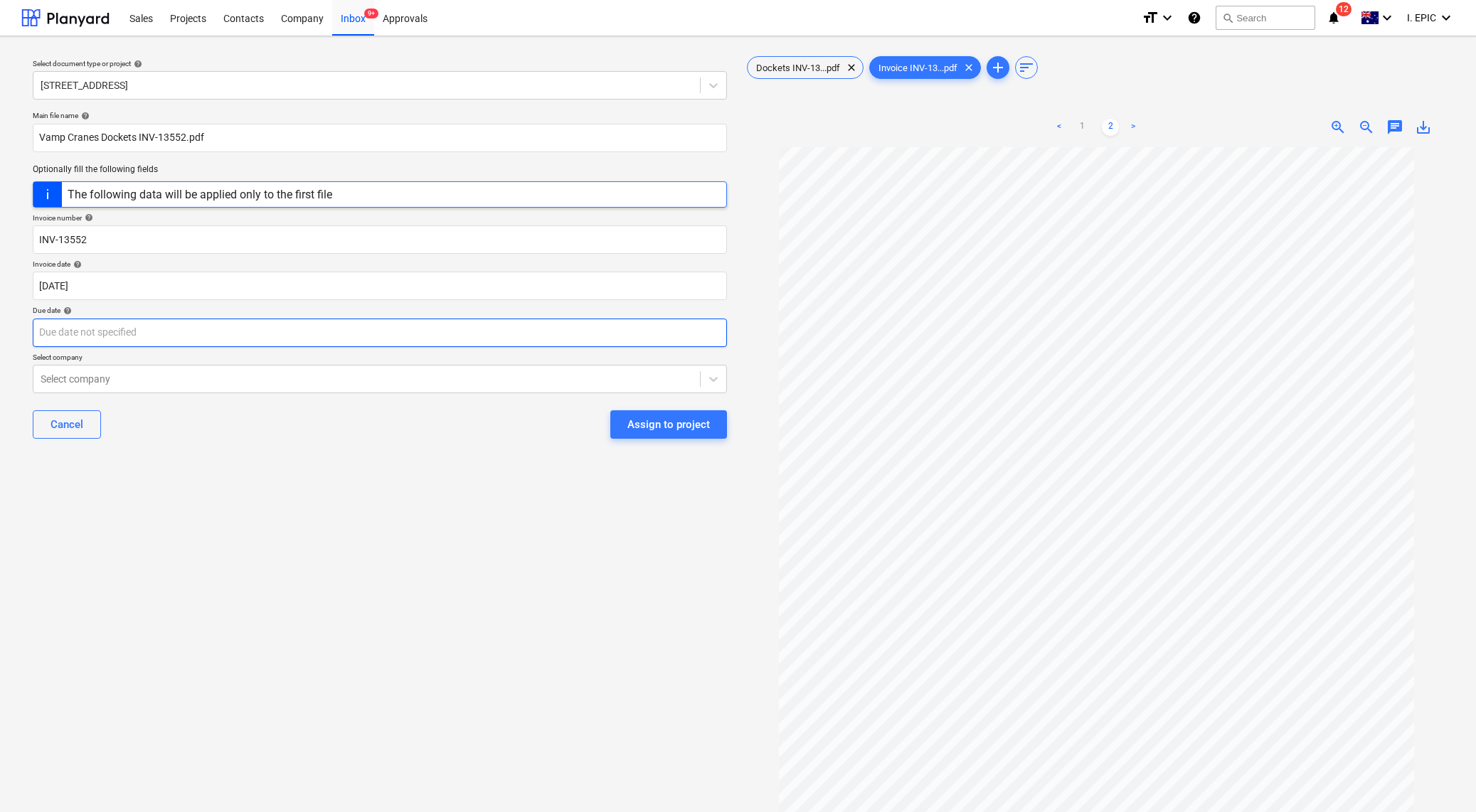
click at [76, 337] on body "Sales Projects Contacts Company Inbox 9+ Approvals format_size keyboard_arrow_d…" at bounding box center [738, 406] width 1476 height 812
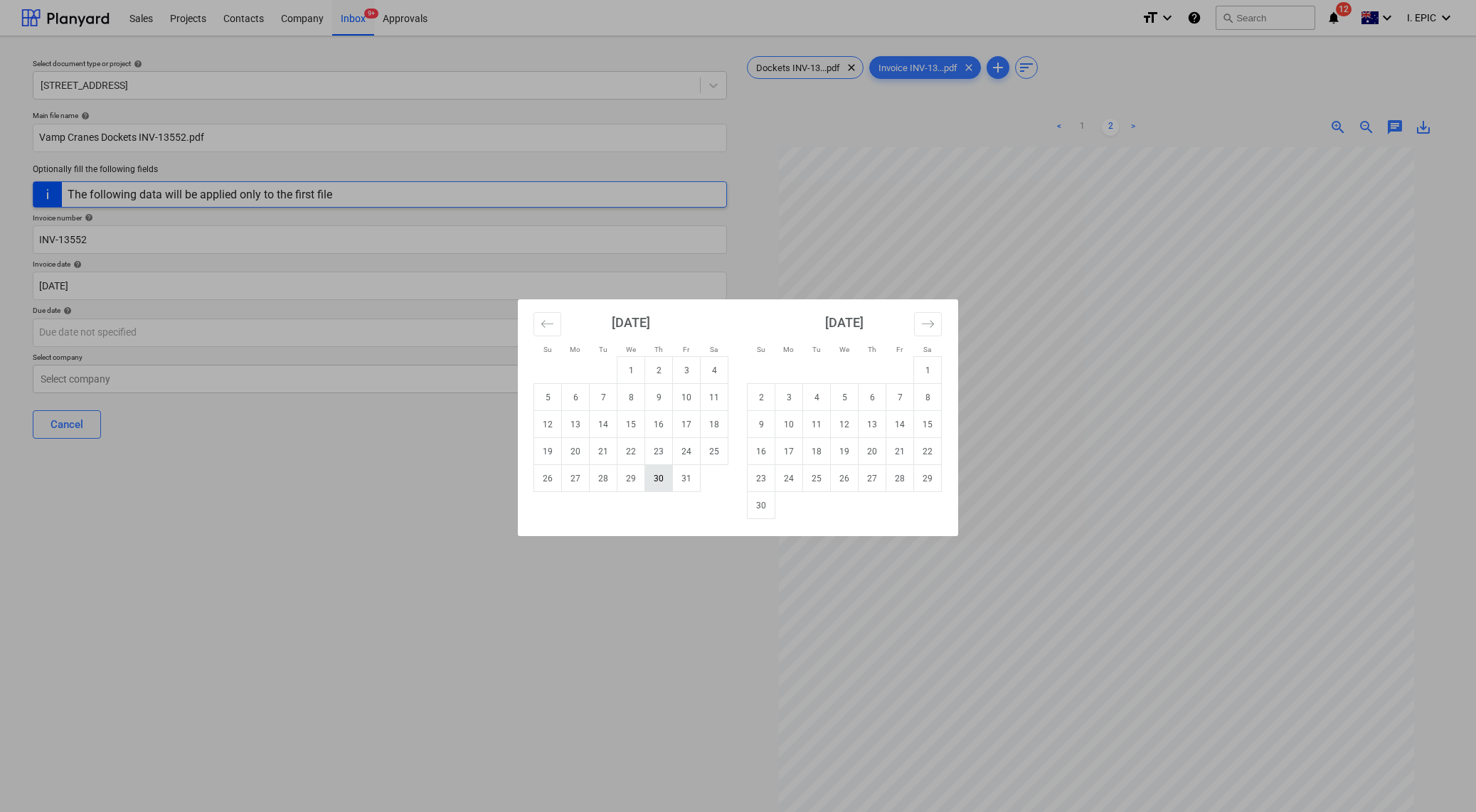
click at [660, 484] on td "30" at bounding box center [659, 477] width 28 height 27
type input "[DATE]"
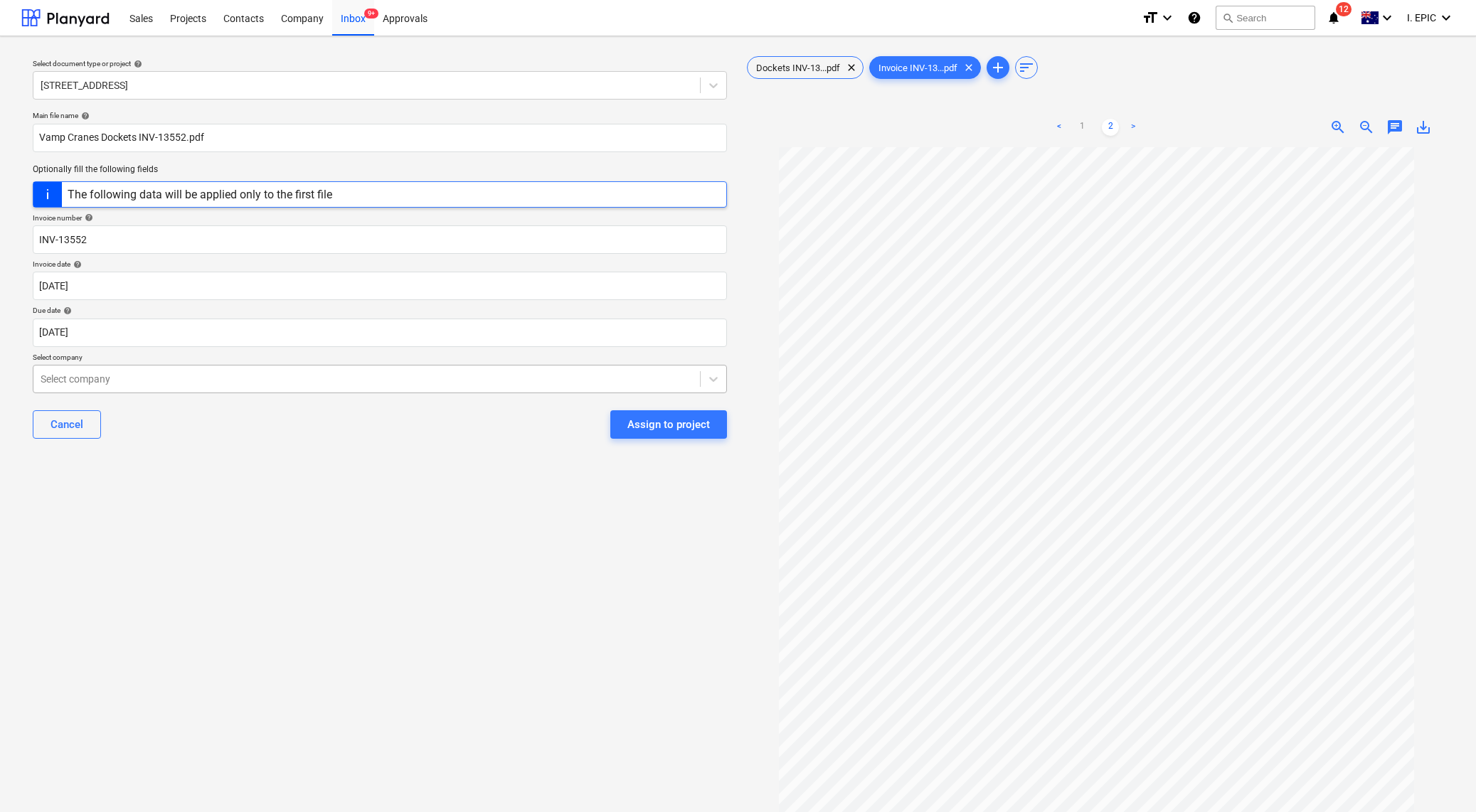
click at [130, 381] on div at bounding box center [367, 379] width 653 height 14
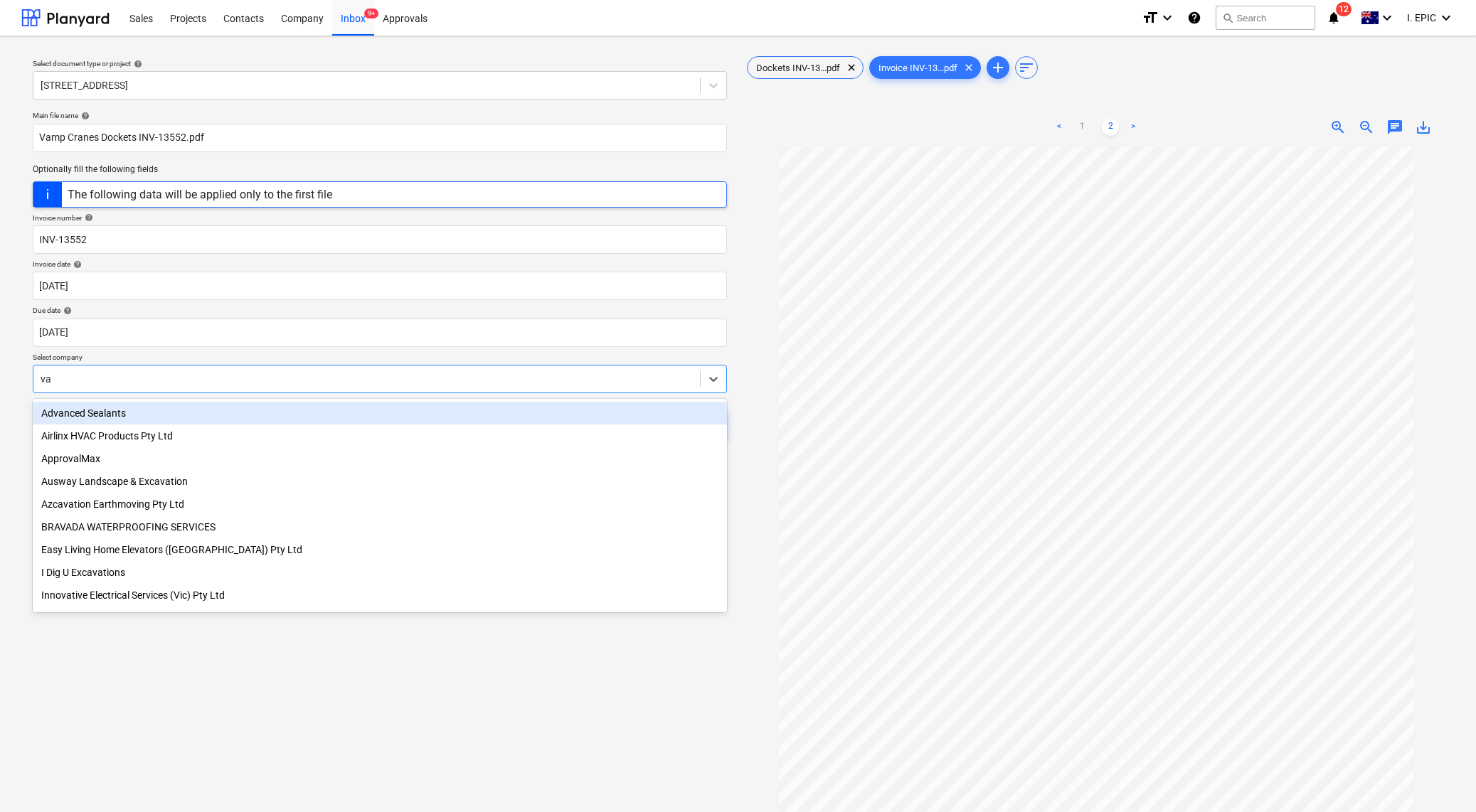
type input "vam"
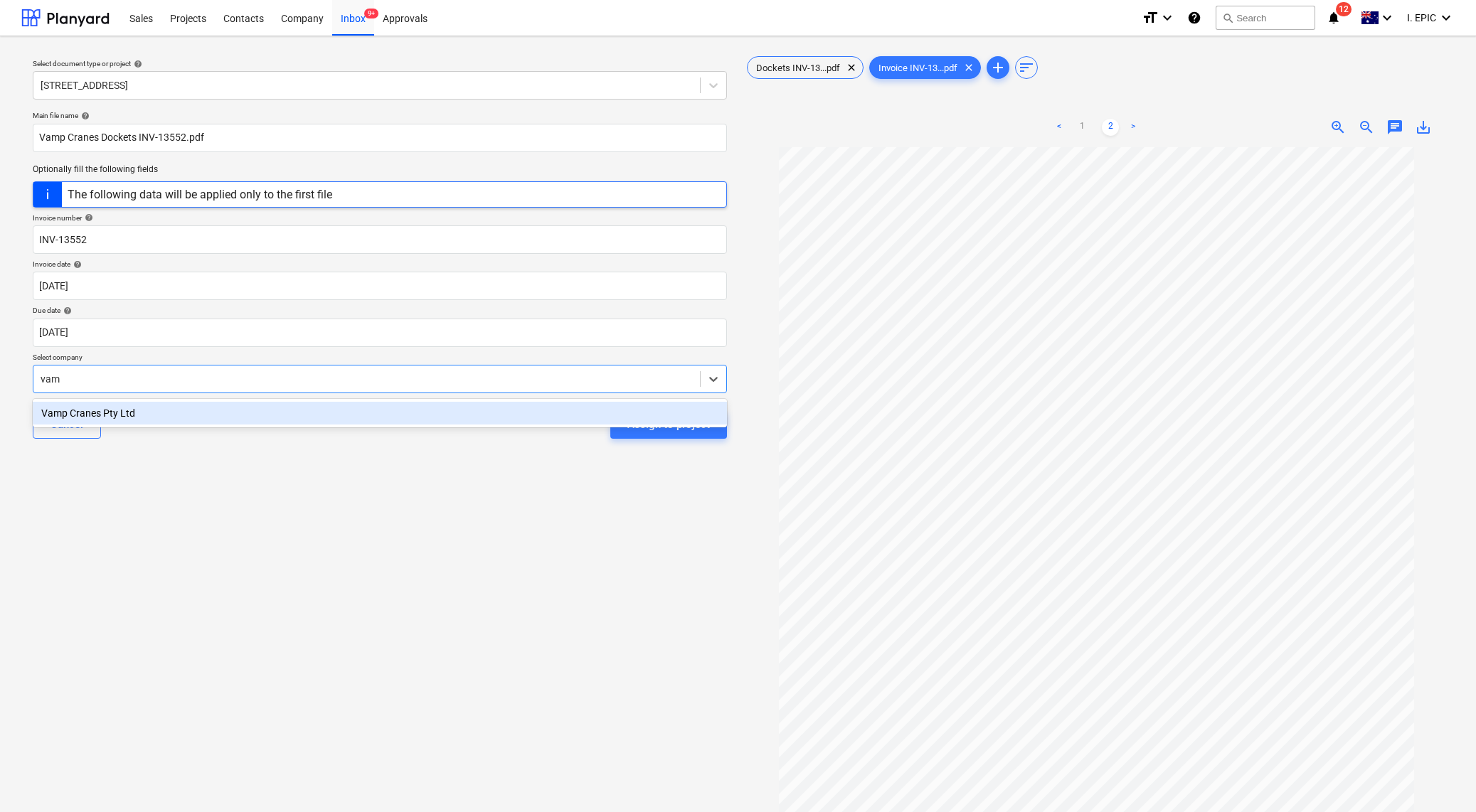
click at [147, 408] on div "Vamp Cranes Pty Ltd" at bounding box center [380, 412] width 695 height 23
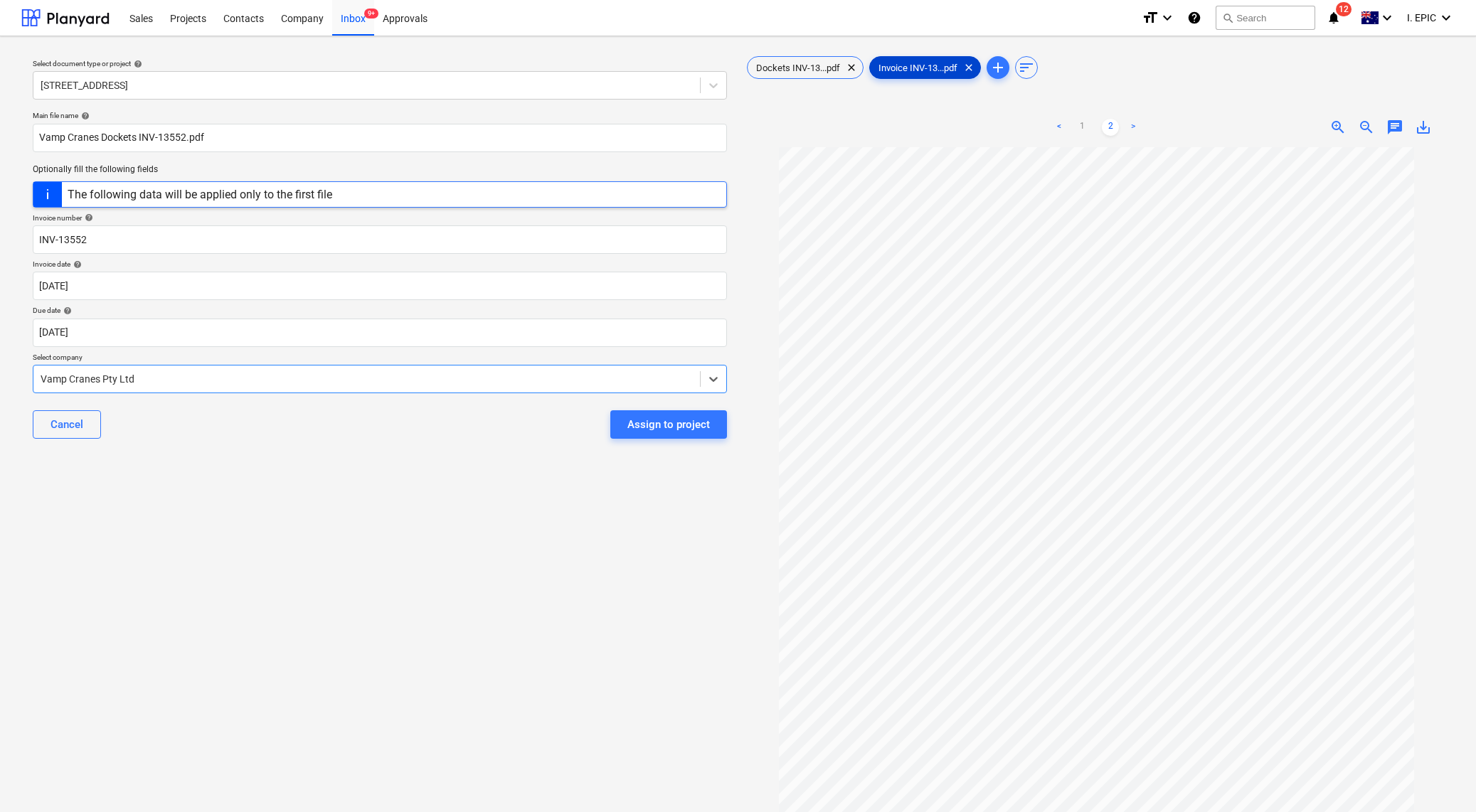
click at [938, 69] on span "Invoice INV-13...pdf" at bounding box center [917, 68] width 96 height 11
click at [1350, 127] on span "chat" at bounding box center [1394, 127] width 17 height 17
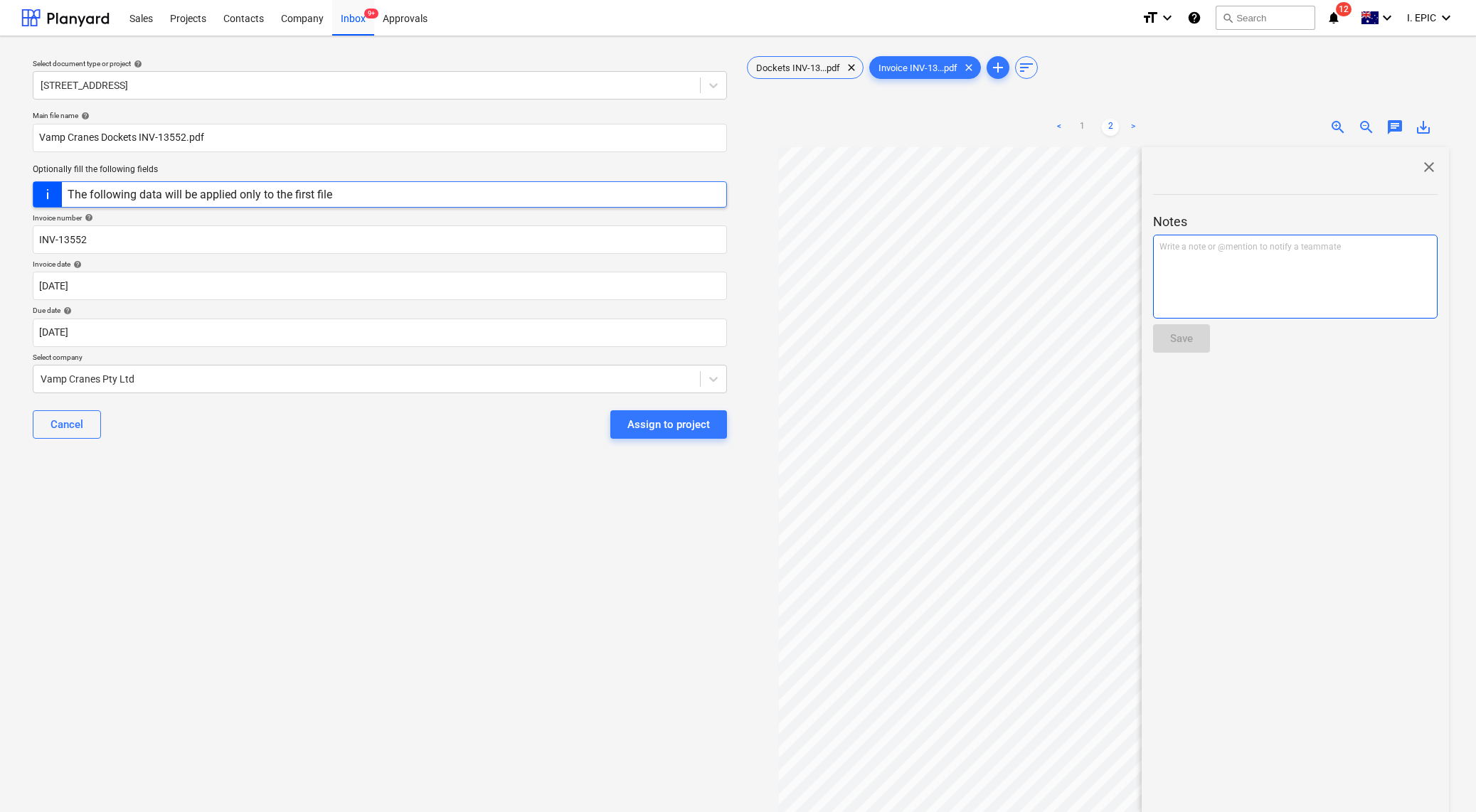
click at [1218, 274] on div "Write a note or @mention to notify a teammate [PERSON_NAME]" at bounding box center [1295, 277] width 285 height 84
drag, startPoint x: 1313, startPoint y: 282, endPoint x: 1357, endPoint y: 225, distance: 72.0
click at [1313, 282] on div "Rates are correct and checked against timesheet. AS" at bounding box center [1295, 277] width 285 height 84
click at [1342, 244] on span "Rates are correct and checked against timesheet. AS" at bounding box center [1259, 247] width 201 height 10
click at [1187, 350] on button "Save" at bounding box center [1181, 338] width 57 height 28
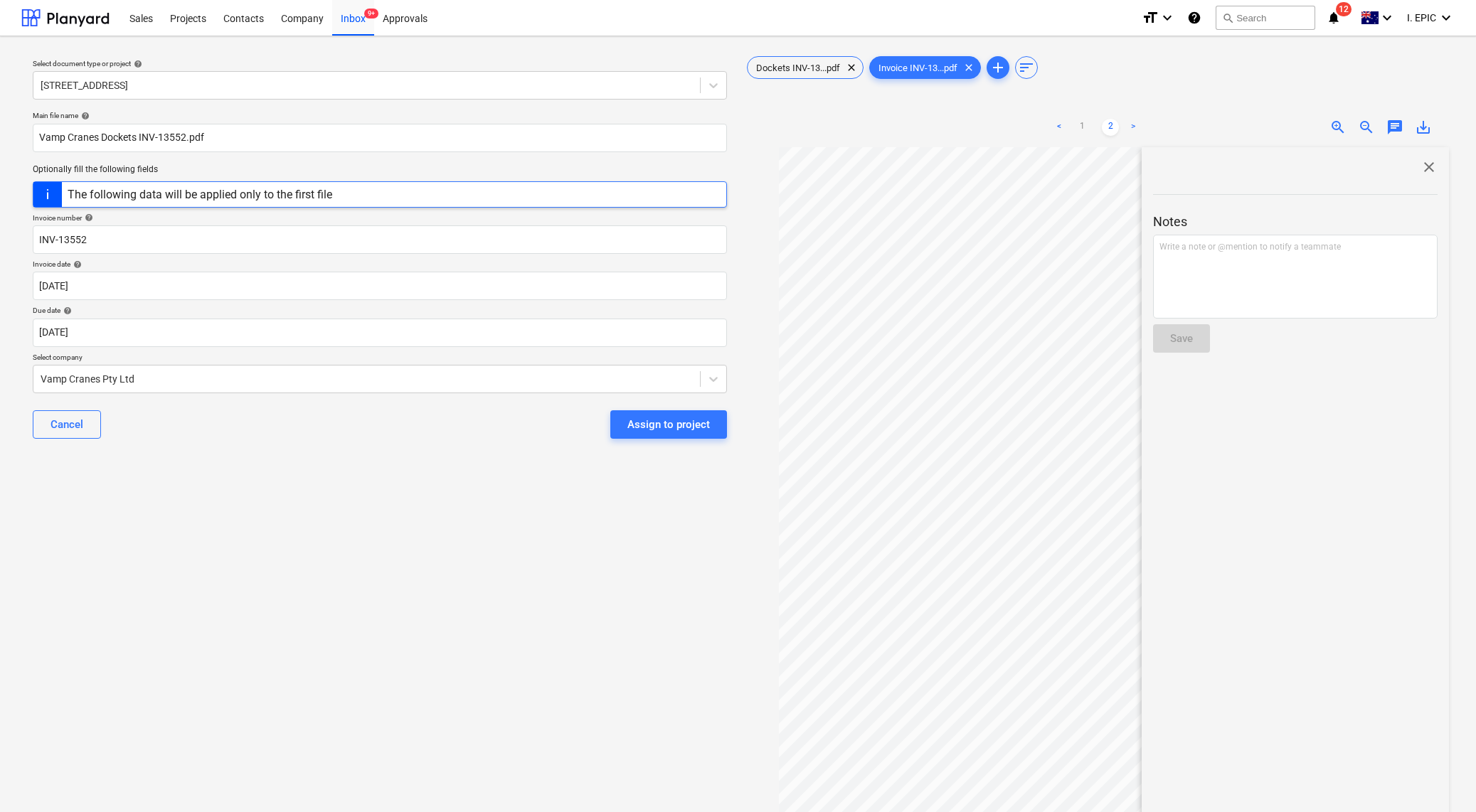
click at [356, 539] on div "Select document type or project help [STREET_ADDRESS] file name help Vamp Crane…" at bounding box center [379, 486] width 717 height 877
click at [682, 420] on div "Assign to project" at bounding box center [669, 424] width 83 height 19
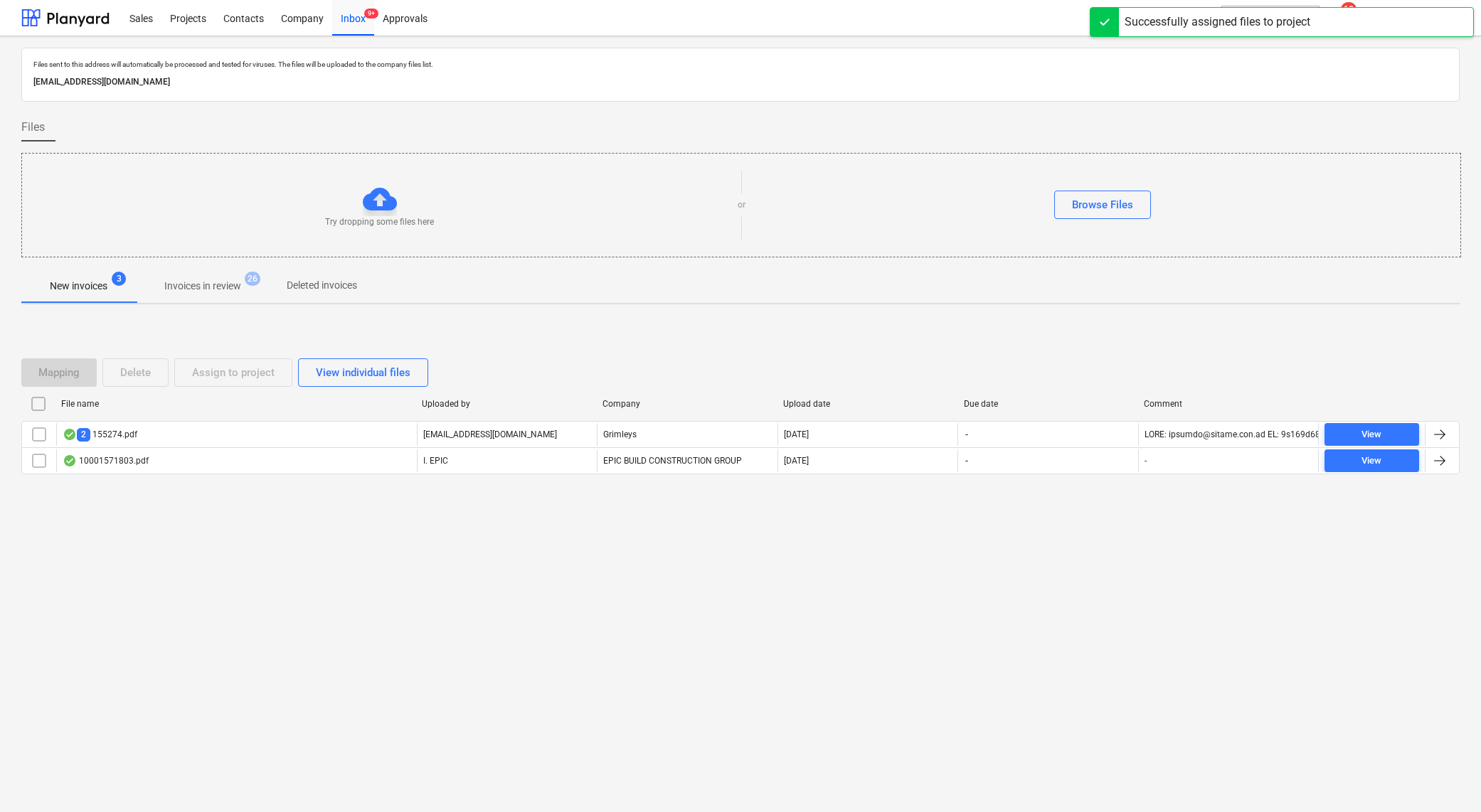
click at [288, 597] on div "Files sent to this address will automatically be processed and tested for virus…" at bounding box center [740, 423] width 1481 height 775
drag, startPoint x: 1298, startPoint y: 322, endPoint x: 1298, endPoint y: 309, distance: 13.0
click at [1298, 322] on div "Mapping Delete Assign to project View individual files File name Uploaded by Co…" at bounding box center [740, 421] width 1438 height 213
click at [1247, 19] on button "search Search" at bounding box center [1270, 18] width 100 height 24
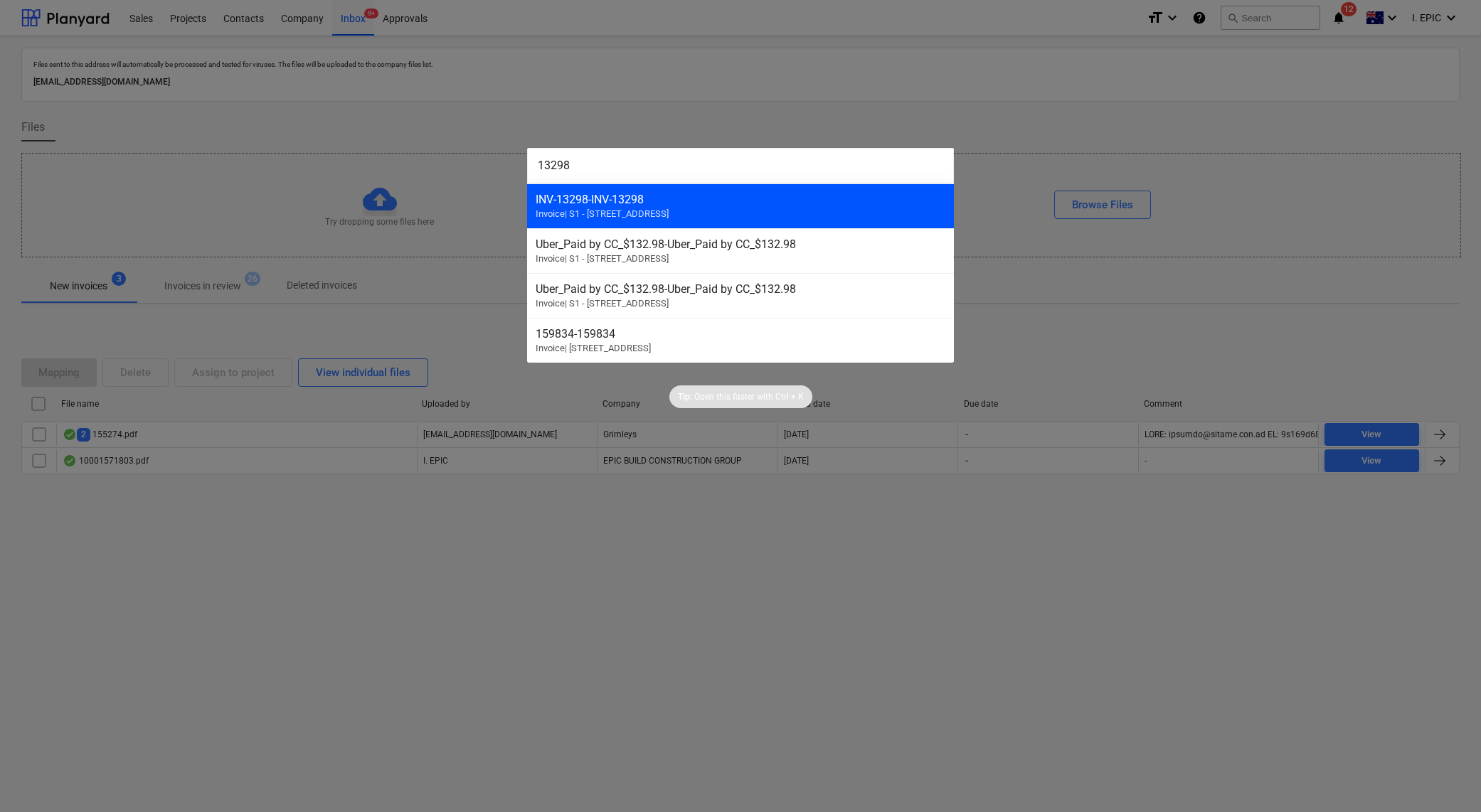
type input "13298"
click at [669, 211] on span "Invoice | S1 - [STREET_ADDRESS]" at bounding box center [602, 213] width 133 height 11
